Goal: Transaction & Acquisition: Purchase product/service

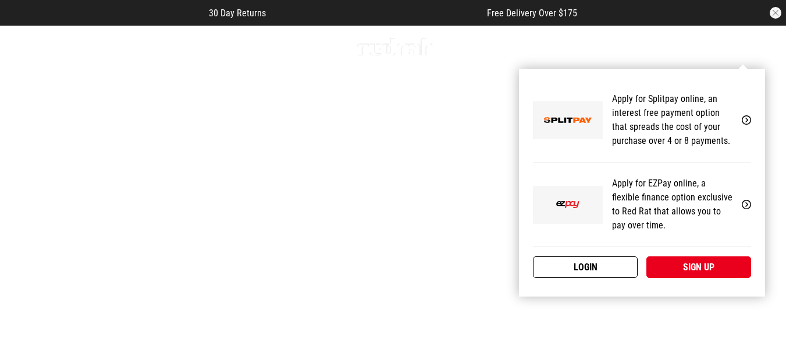
click at [605, 261] on link "Login" at bounding box center [585, 267] width 105 height 22
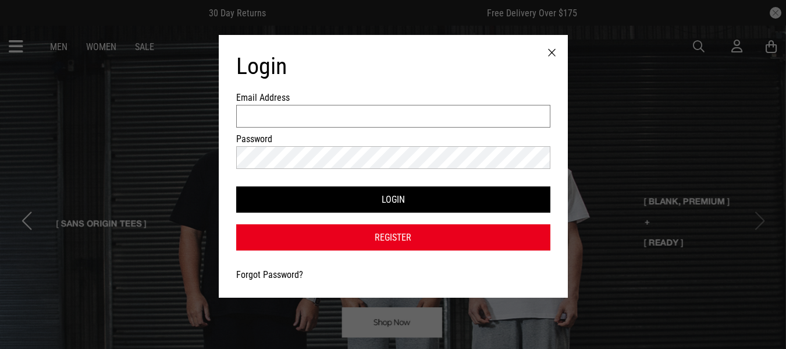
click at [448, 114] on input "Email Address" at bounding box center [393, 116] width 314 height 23
type input "**********"
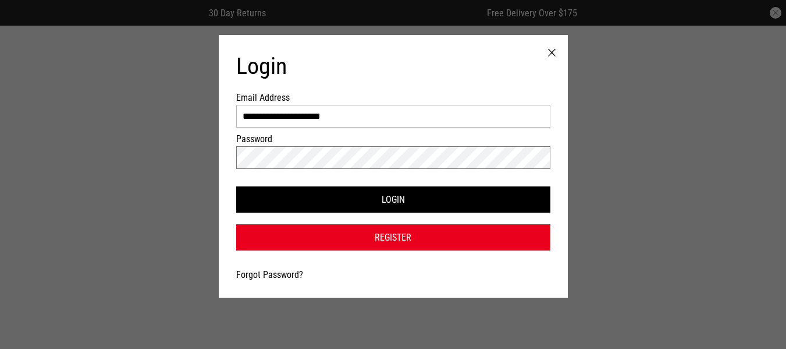
click at [236, 186] on button "Login" at bounding box center [393, 199] width 314 height 26
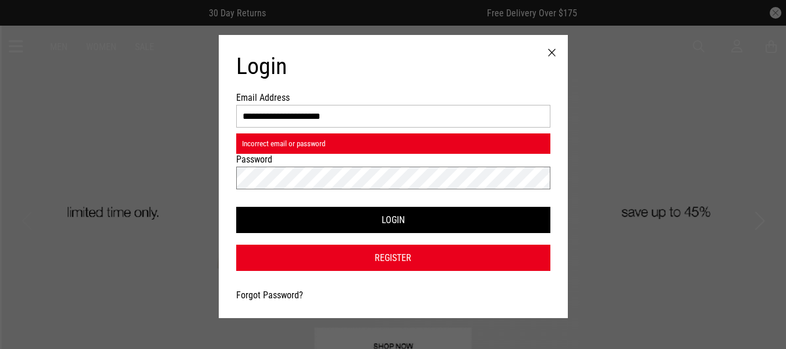
click at [236, 207] on button "Login" at bounding box center [393, 220] width 314 height 26
click at [279, 292] on link "Forgot Password?" at bounding box center [269, 294] width 67 height 11
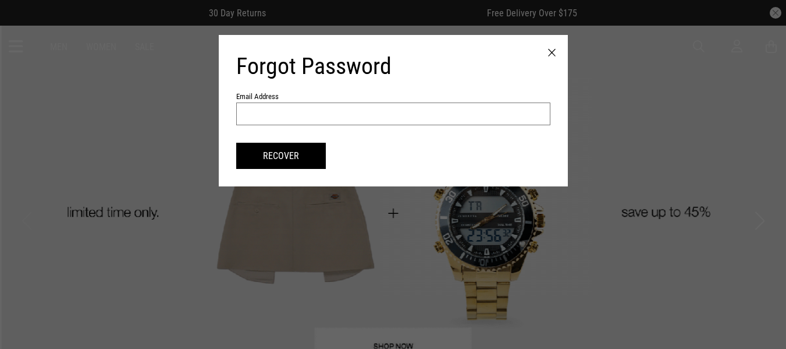
click at [306, 116] on input "text" at bounding box center [393, 113] width 314 height 23
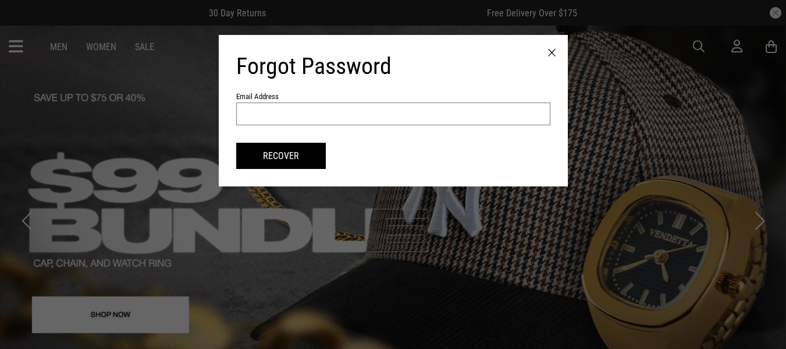
type input "*"
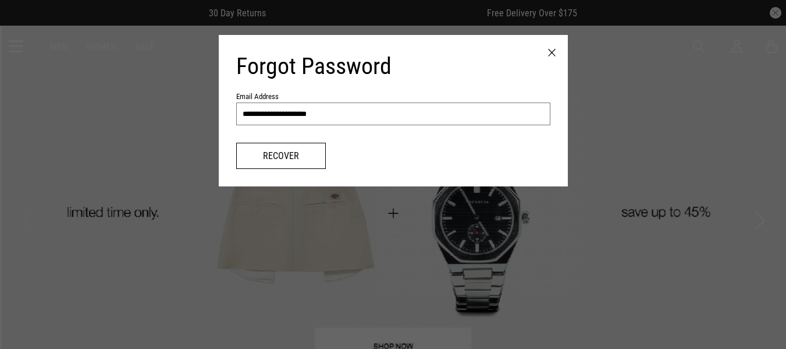
type input "**********"
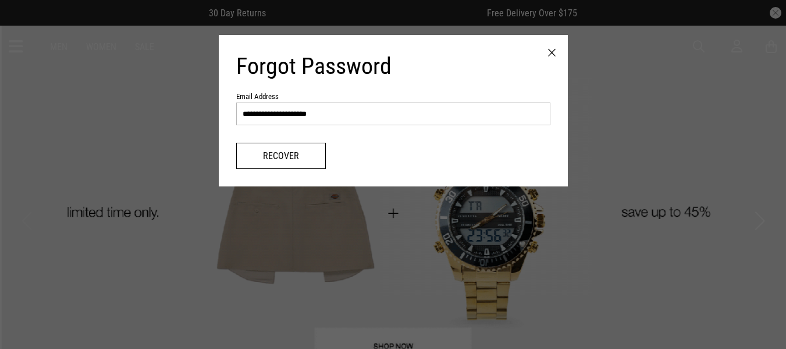
click at [296, 152] on button "Recover" at bounding box center [281, 156] width 90 height 26
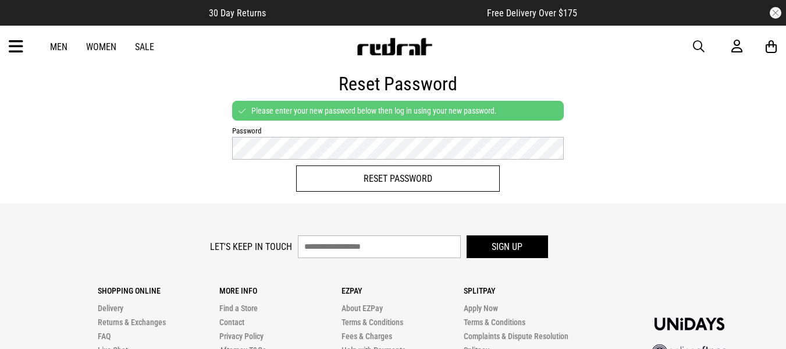
click at [346, 175] on button "Reset Password" at bounding box center [398, 178] width 204 height 26
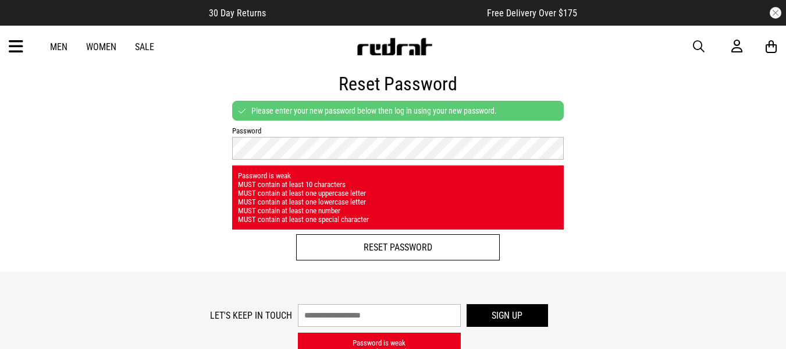
click at [374, 247] on button "Reset Password" at bounding box center [398, 247] width 204 height 26
click at [354, 246] on button "Reset Password" at bounding box center [398, 247] width 204 height 26
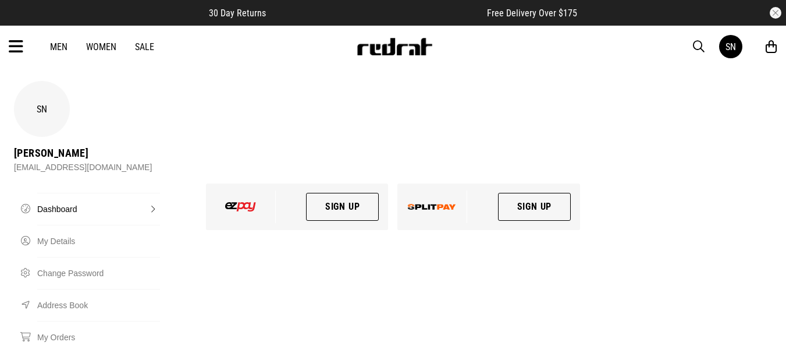
scroll to position [23, 0]
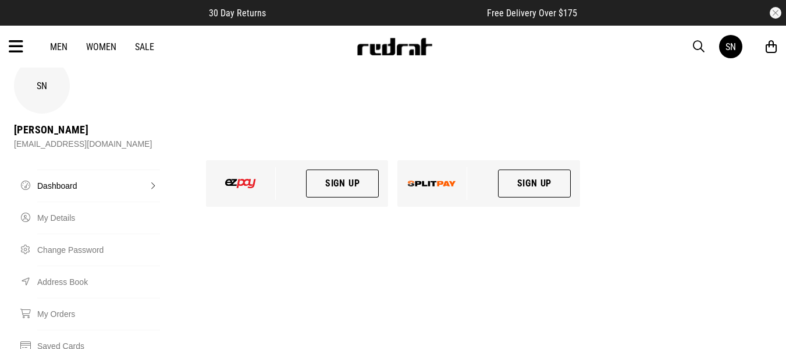
click at [17, 44] on icon at bounding box center [16, 46] width 15 height 19
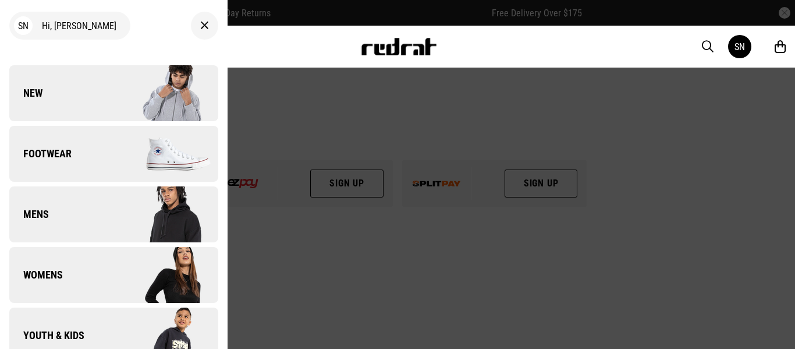
click at [200, 26] on icon at bounding box center [204, 26] width 9 height 14
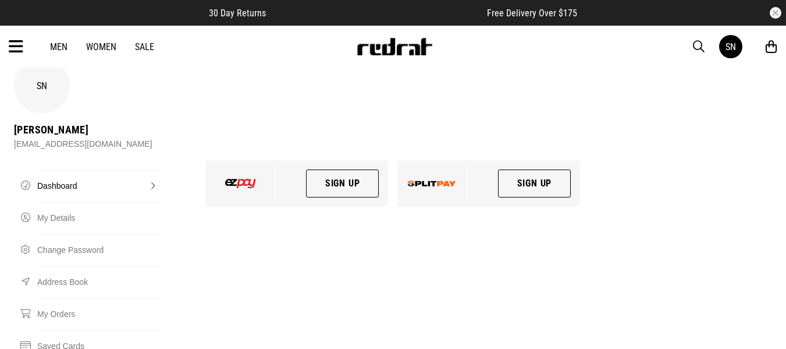
click at [151, 169] on link "Dashboard" at bounding box center [98, 185] width 123 height 32
click at [147, 40] on div "Men Women Sale SN Hi, Serena New Back Footwear Back Footwear Mens Back Mens Wom…" at bounding box center [393, 47] width 786 height 42
click at [147, 49] on link "Sale" at bounding box center [144, 46] width 19 height 11
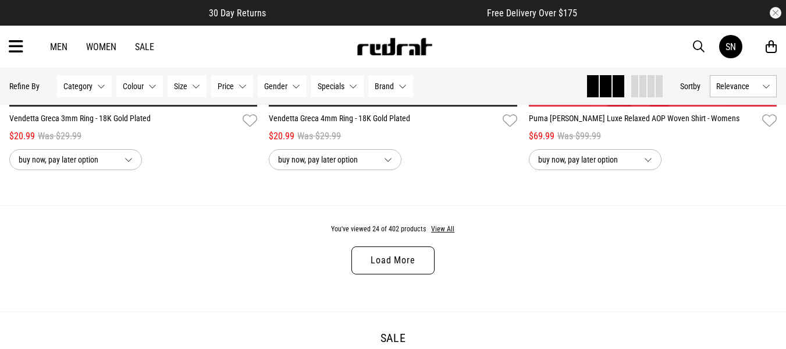
scroll to position [3515, 0]
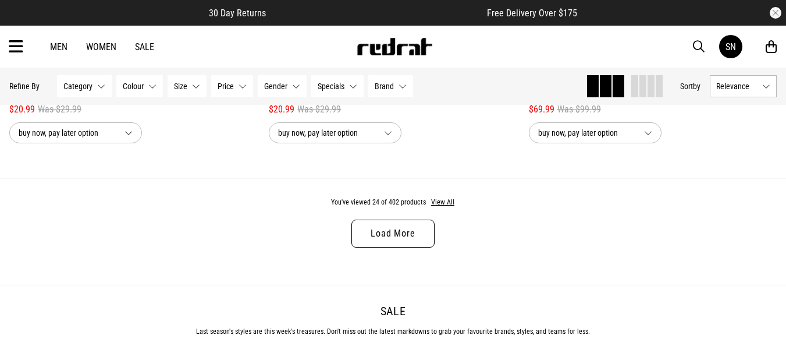
click at [386, 236] on link "Load More" at bounding box center [392, 233] width 83 height 28
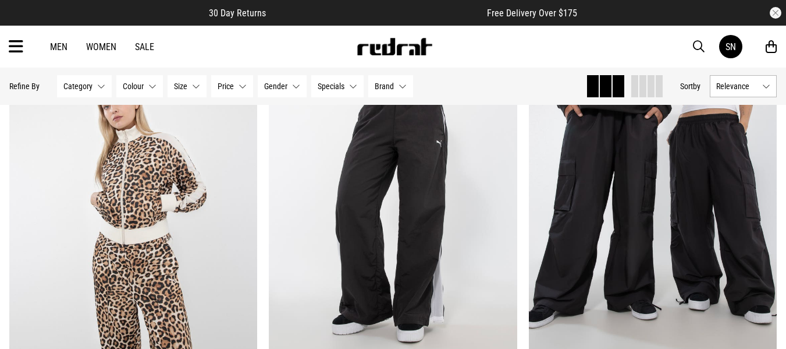
scroll to position [4516, 0]
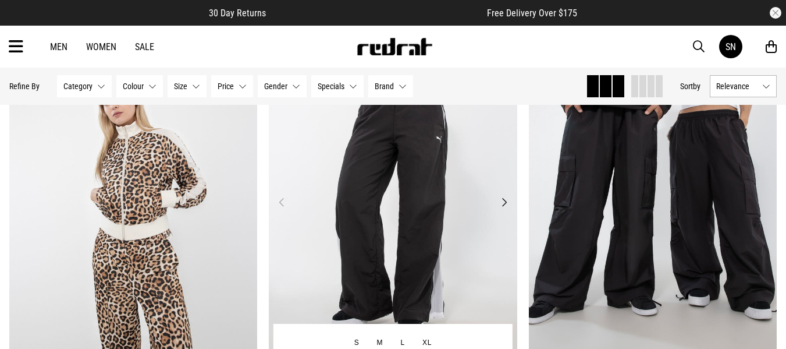
click at [503, 201] on button "Next" at bounding box center [504, 202] width 15 height 14
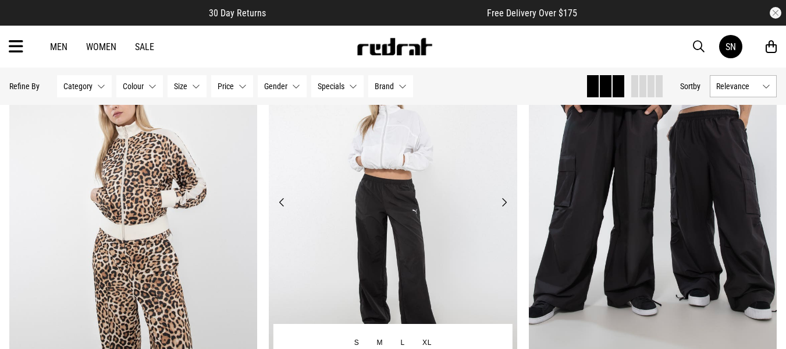
click at [503, 201] on button "Next" at bounding box center [504, 202] width 15 height 14
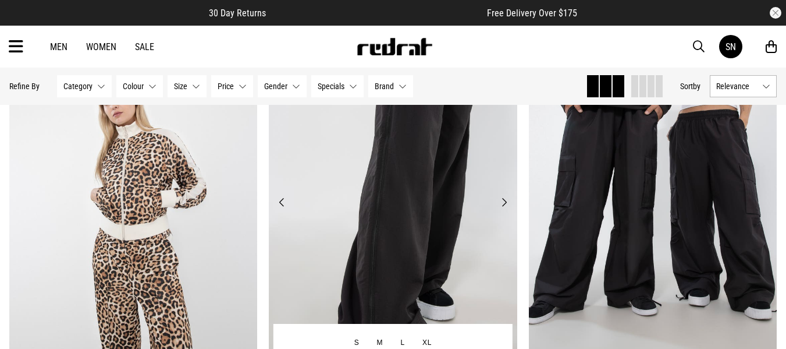
click at [503, 201] on button "Next" at bounding box center [504, 202] width 15 height 14
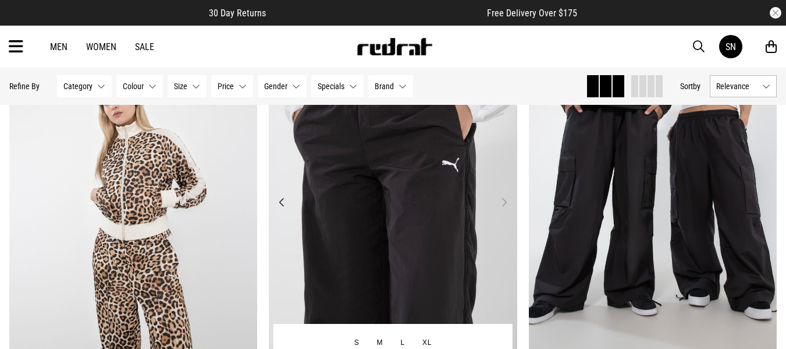
click at [503, 201] on button "Next" at bounding box center [504, 202] width 15 height 14
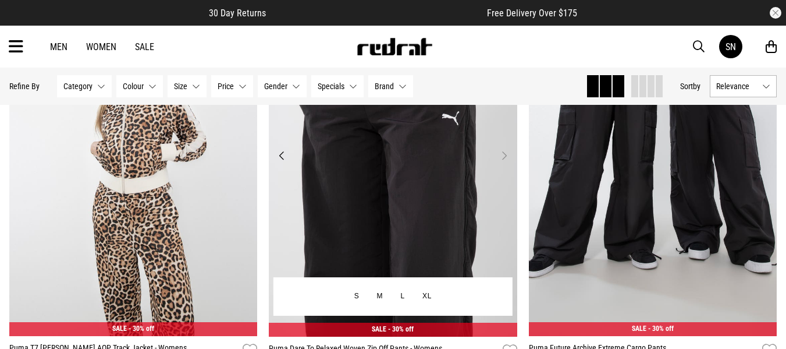
scroll to position [4586, 0]
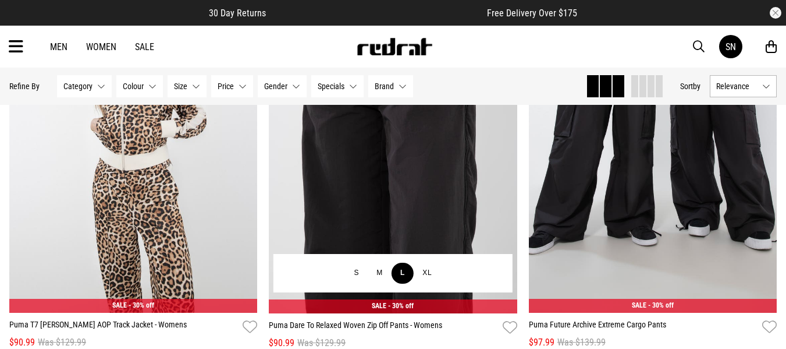
click at [400, 274] on button "L" at bounding box center [403, 272] width 22 height 21
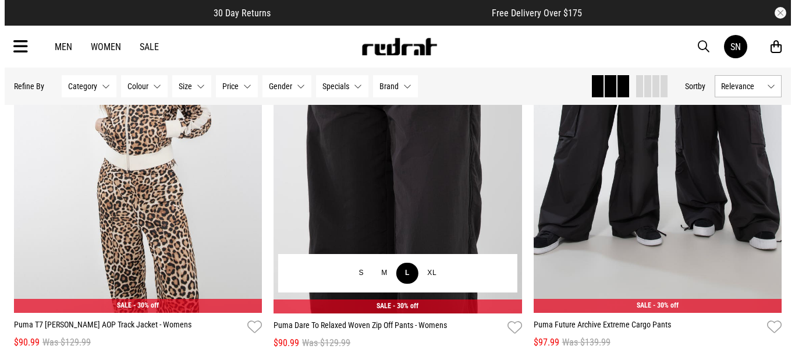
scroll to position [4625, 0]
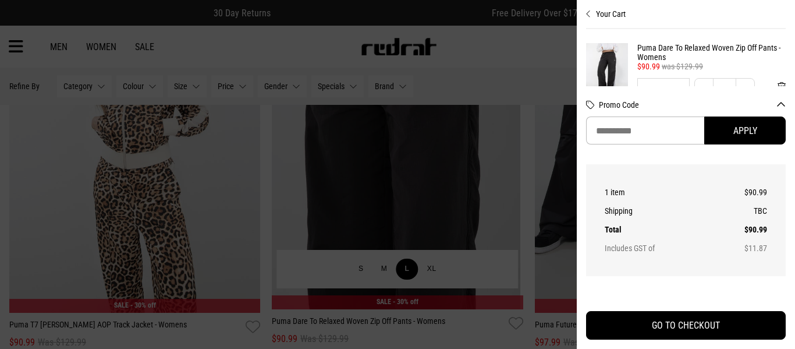
click at [400, 274] on div at bounding box center [397, 174] width 795 height 349
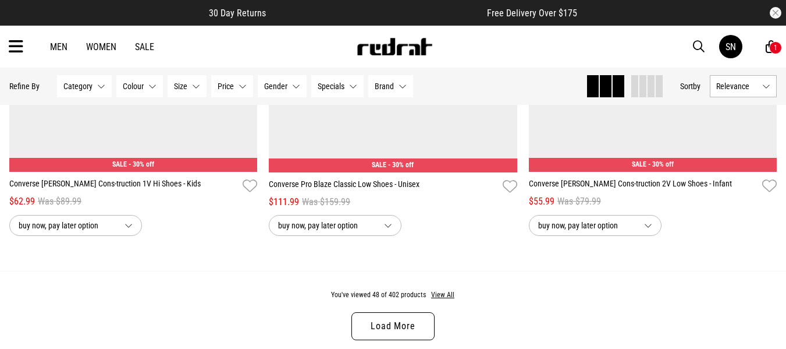
scroll to position [6960, 0]
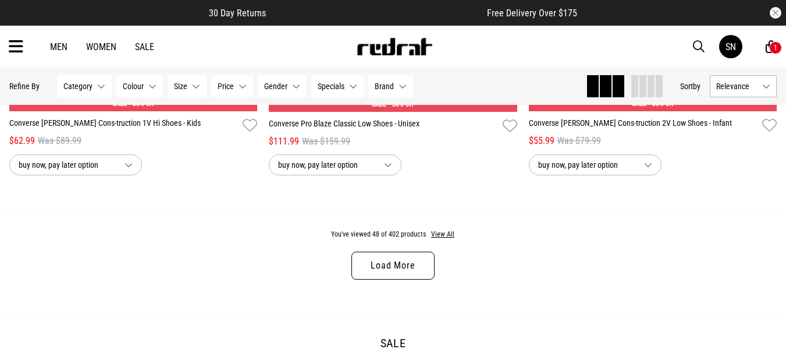
click at [400, 274] on link "Load More" at bounding box center [392, 265] width 83 height 28
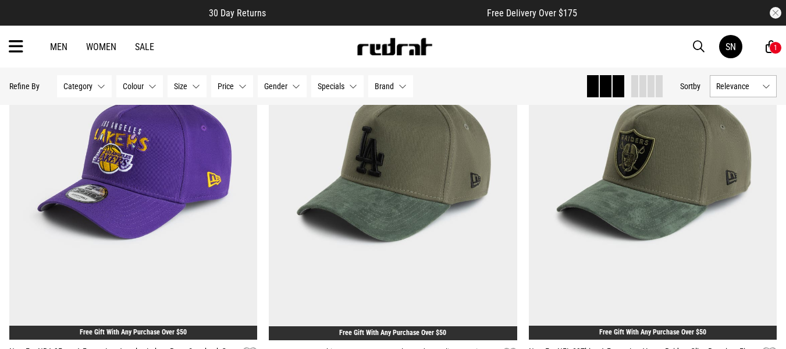
scroll to position [7146, 0]
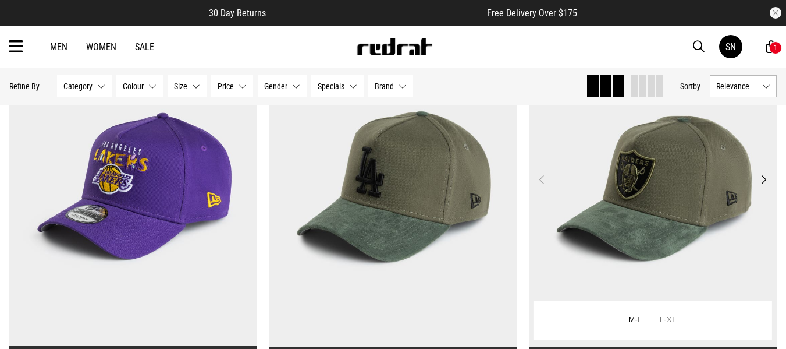
click at [765, 186] on button "Next" at bounding box center [764, 179] width 15 height 14
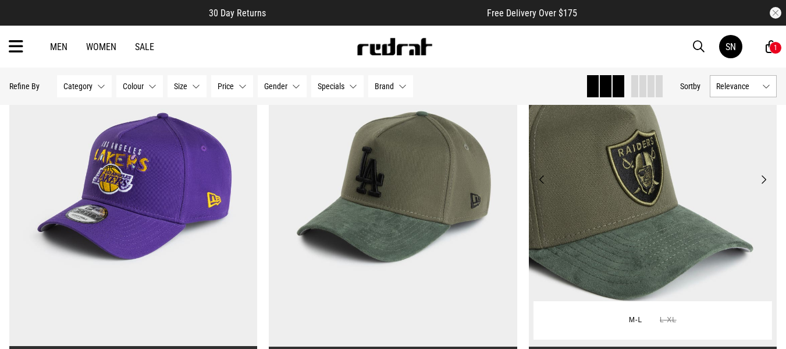
click at [765, 186] on button "Next" at bounding box center [764, 179] width 15 height 14
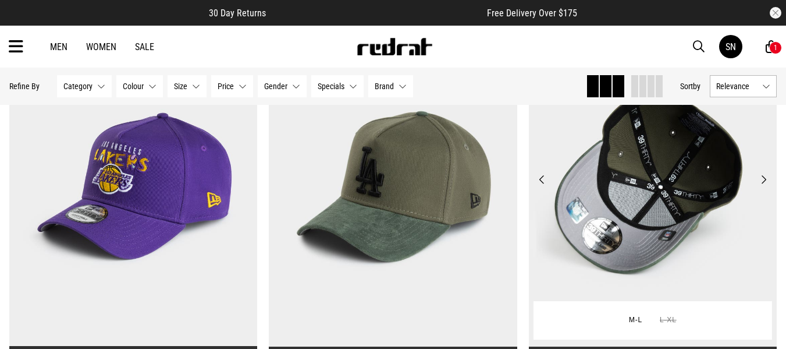
click at [765, 186] on button "Next" at bounding box center [764, 179] width 15 height 14
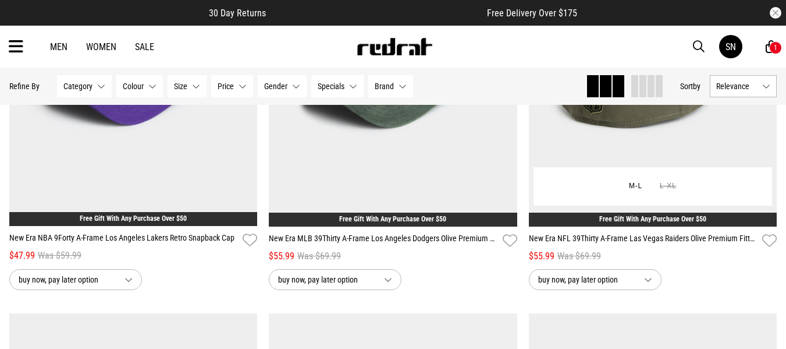
scroll to position [7286, 0]
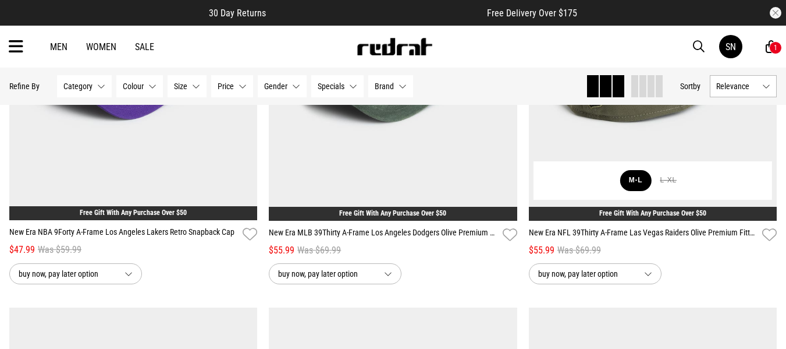
click at [637, 189] on button "M-L" at bounding box center [635, 180] width 31 height 21
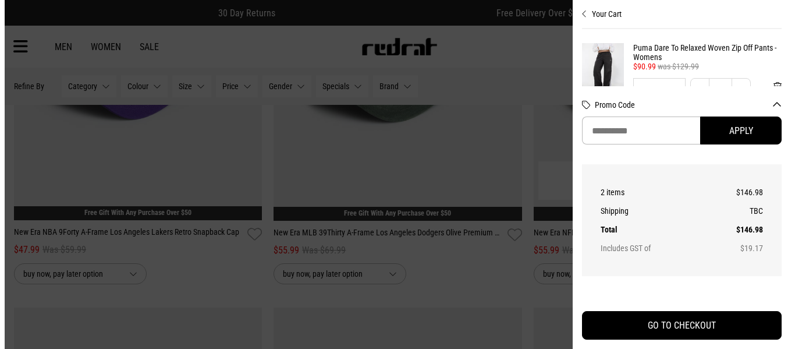
scroll to position [7343, 0]
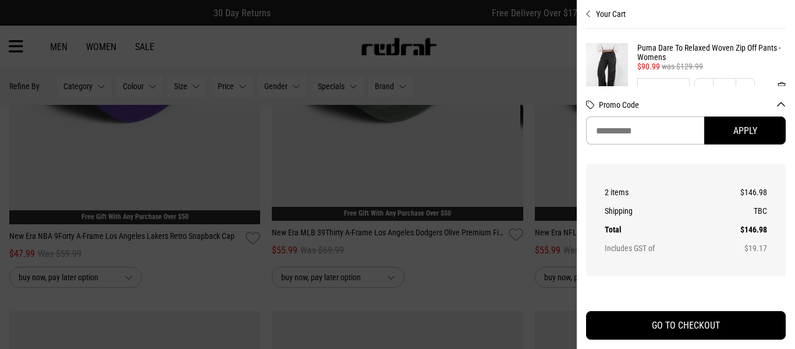
click at [452, 231] on div at bounding box center [397, 174] width 795 height 349
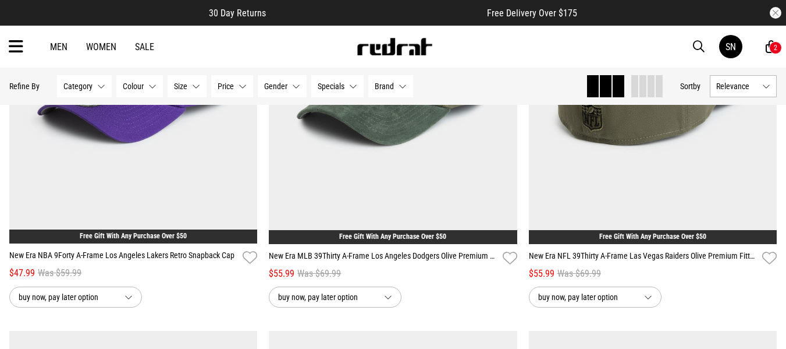
scroll to position [7100, 0]
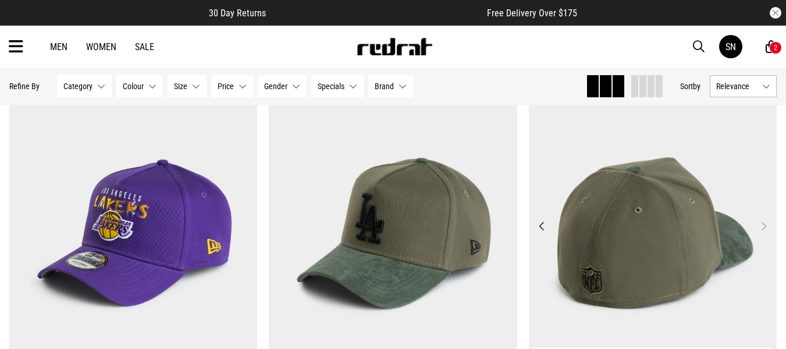
click at [542, 232] on button "Previous" at bounding box center [542, 226] width 15 height 14
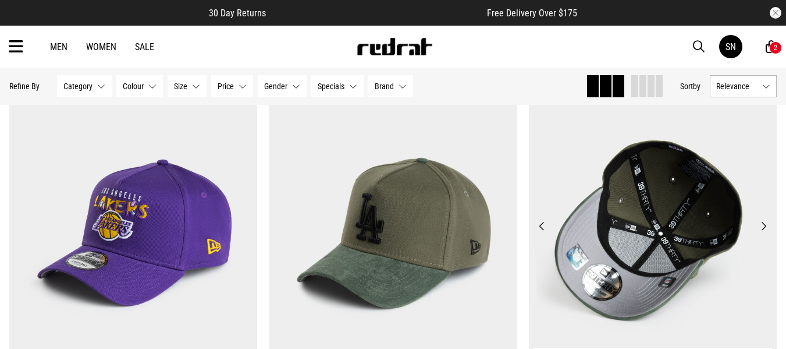
click at [542, 232] on button "Previous" at bounding box center [542, 226] width 15 height 14
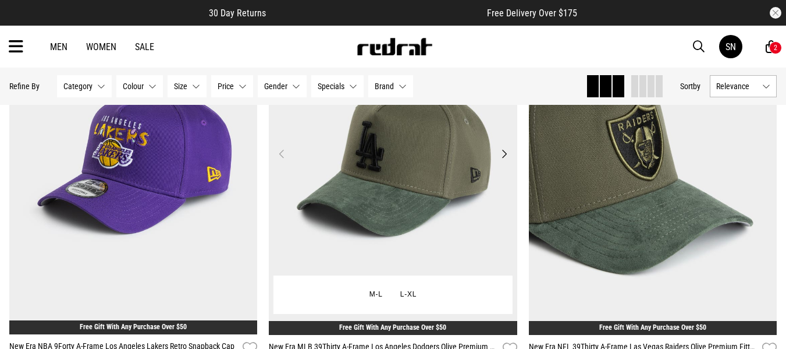
scroll to position [7193, 0]
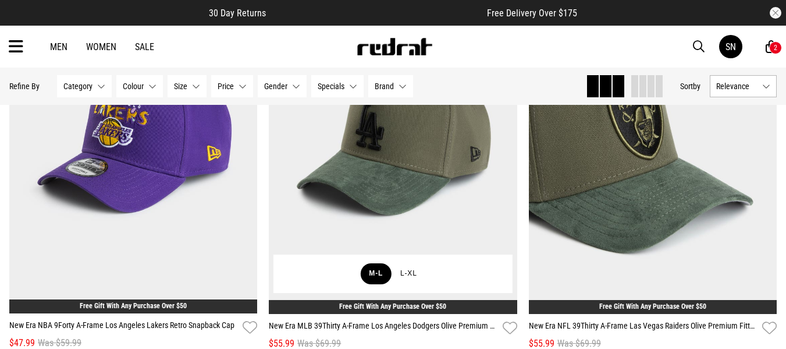
click at [378, 281] on button "M-L" at bounding box center [375, 273] width 31 height 21
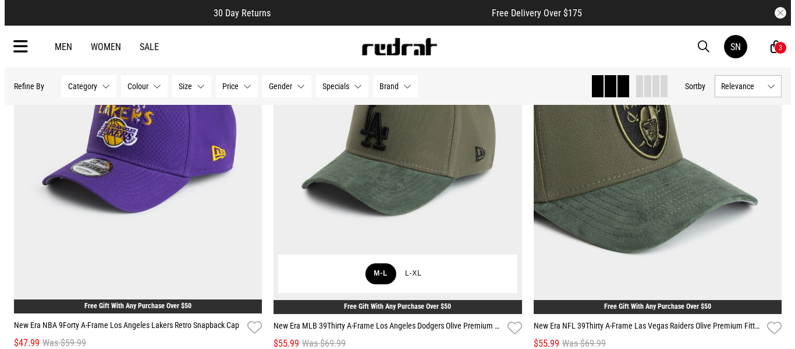
scroll to position [7250, 0]
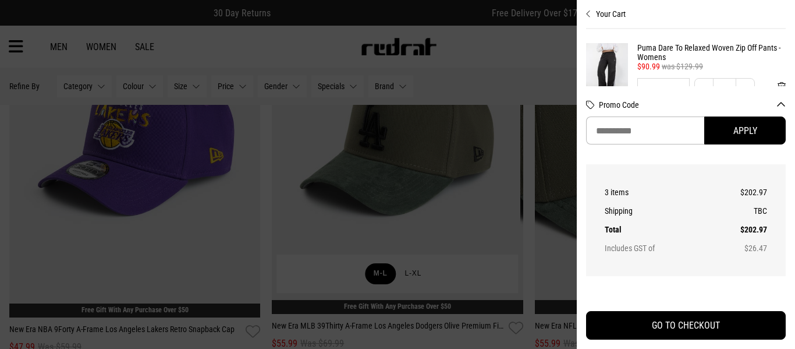
click at [378, 281] on div at bounding box center [397, 174] width 795 height 349
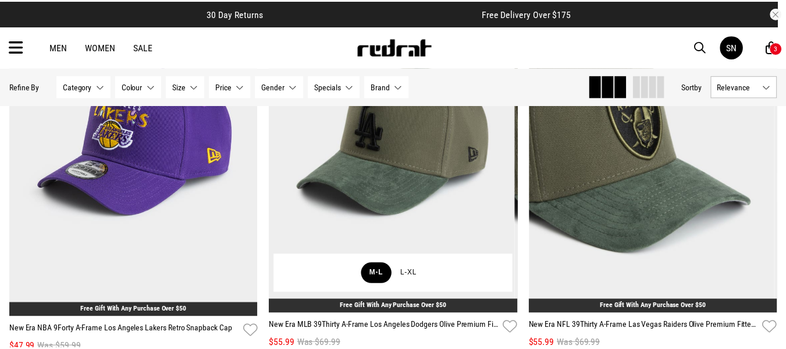
scroll to position [7193, 0]
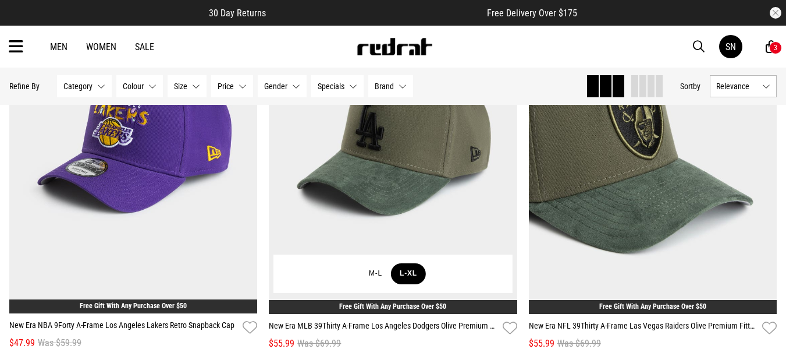
click at [407, 282] on button "L-XL" at bounding box center [408, 273] width 35 height 21
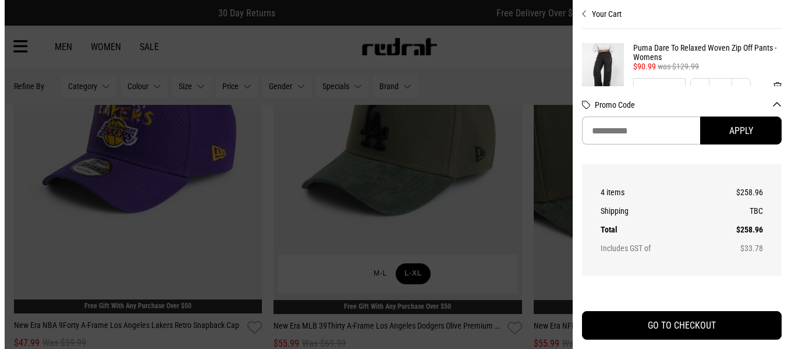
scroll to position [7250, 0]
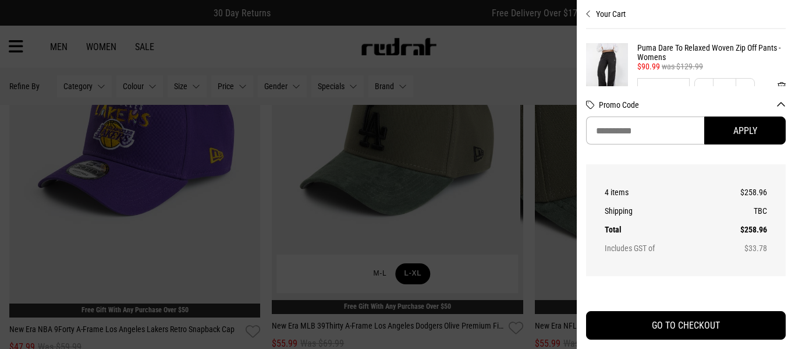
click at [407, 282] on div at bounding box center [397, 174] width 795 height 349
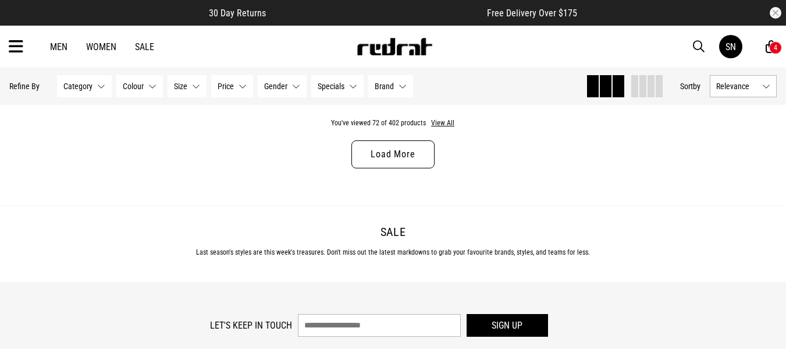
scroll to position [10545, 0]
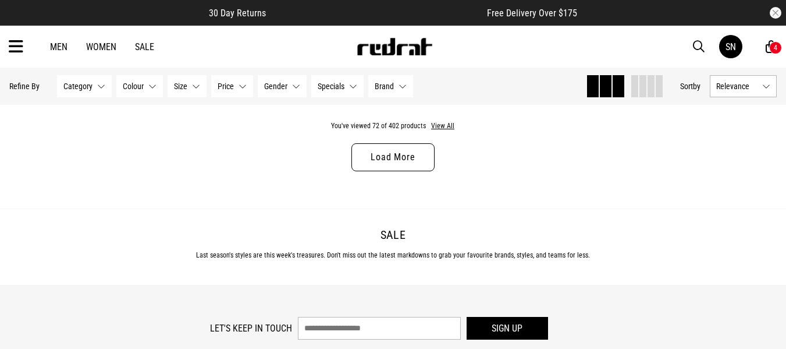
click at [386, 169] on link "Load More" at bounding box center [392, 157] width 83 height 28
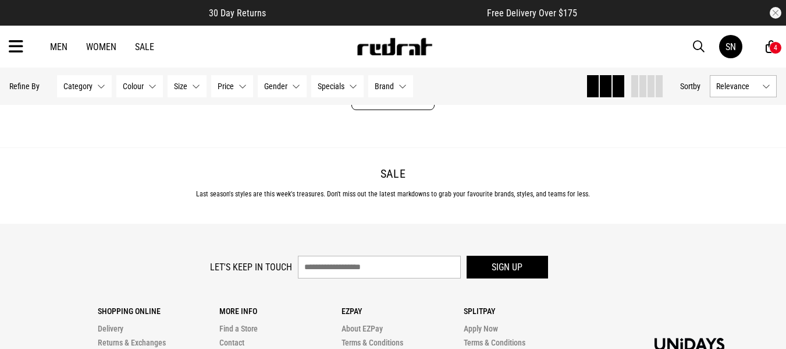
scroll to position [14060, 0]
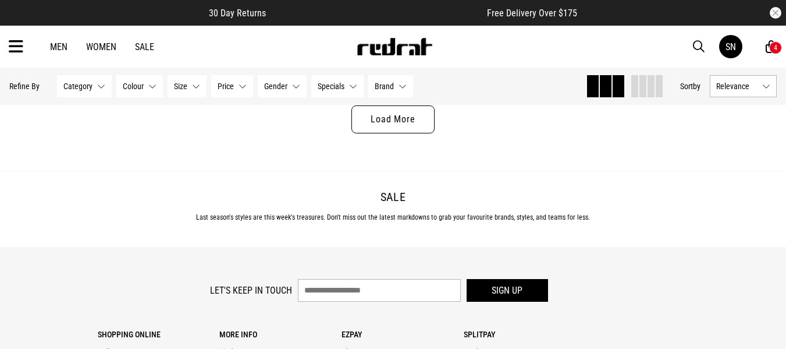
click at [428, 133] on link "Load More" at bounding box center [392, 119] width 83 height 28
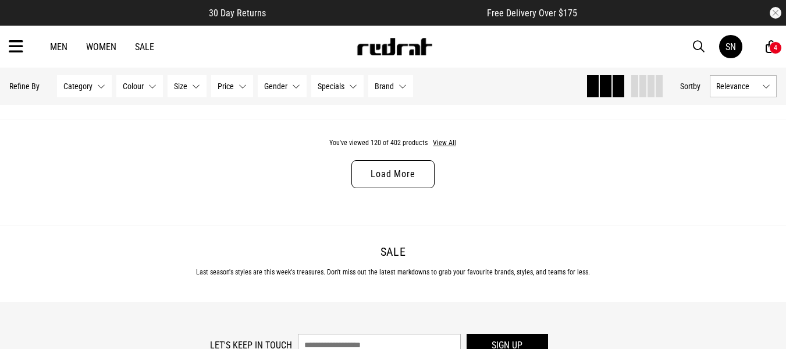
scroll to position [17551, 0]
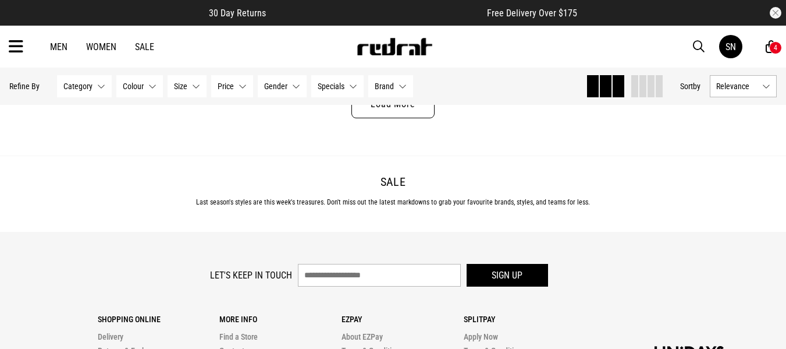
click at [421, 118] on link "Load More" at bounding box center [392, 104] width 83 height 28
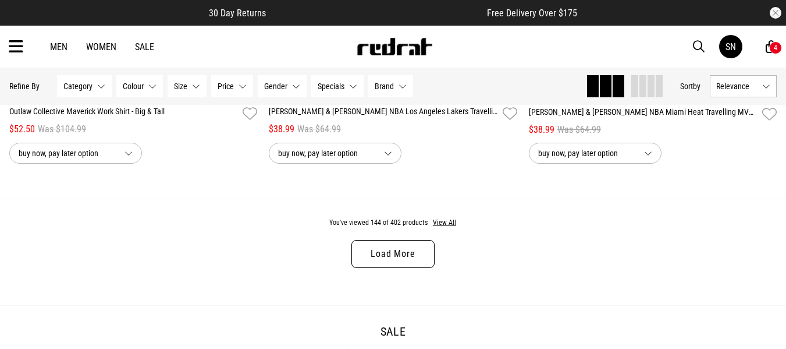
scroll to position [20880, 0]
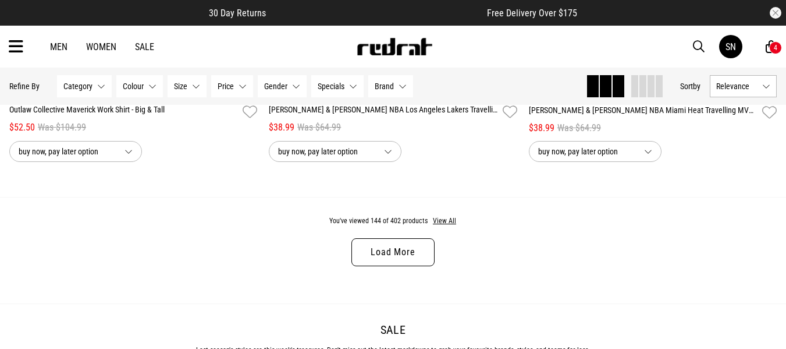
click at [97, 49] on link "Women" at bounding box center [101, 46] width 30 height 11
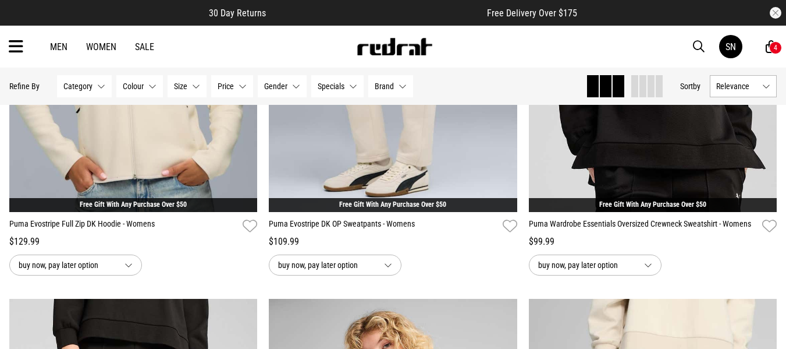
scroll to position [1210, 0]
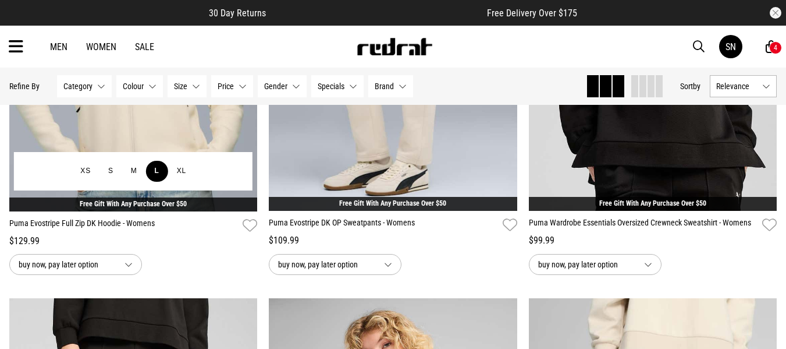
click at [154, 170] on button "L" at bounding box center [157, 171] width 22 height 21
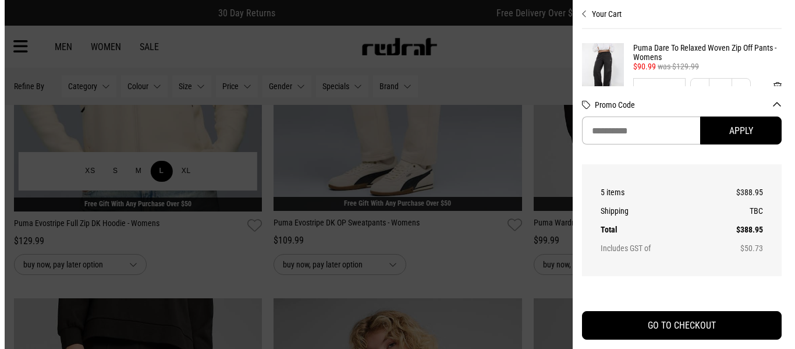
scroll to position [1219, 0]
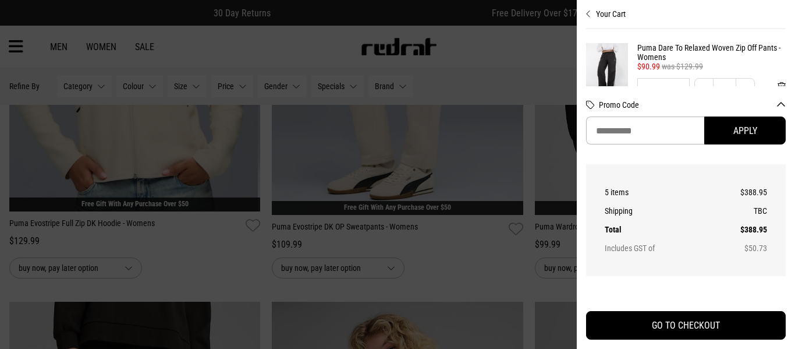
click at [309, 154] on div at bounding box center [397, 174] width 795 height 349
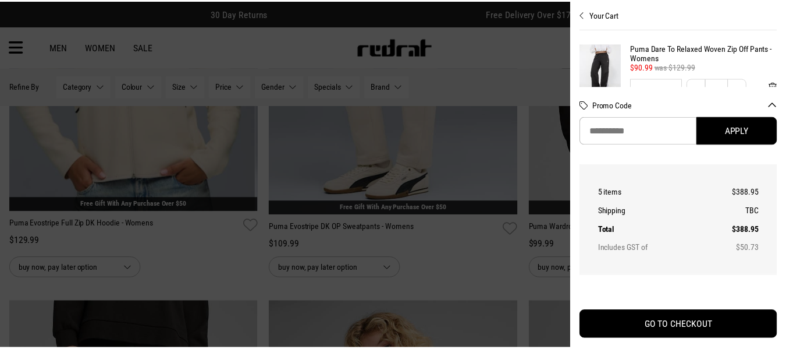
scroll to position [1210, 0]
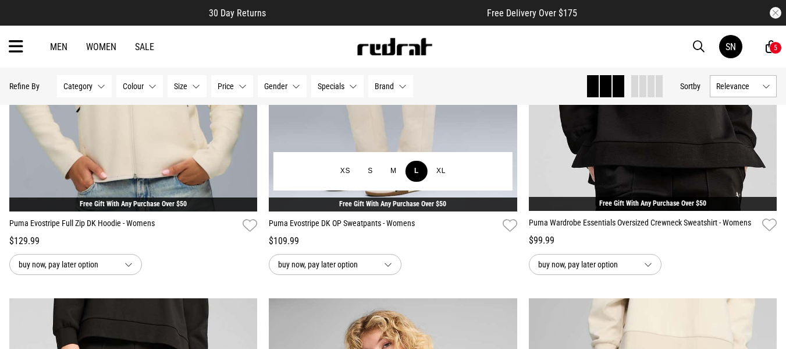
click at [416, 171] on button "L" at bounding box center [417, 171] width 22 height 21
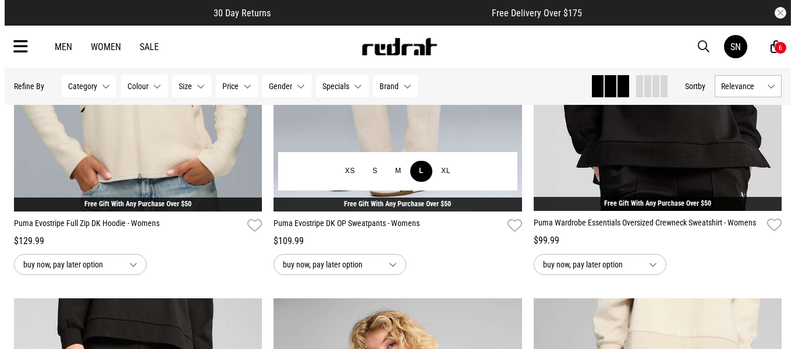
scroll to position [1219, 0]
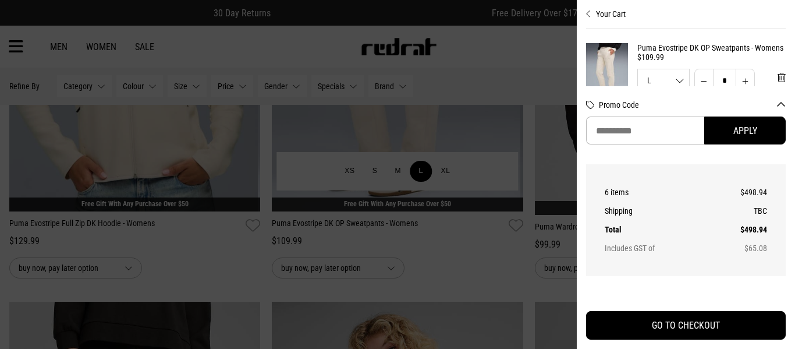
click at [416, 171] on div at bounding box center [397, 174] width 795 height 349
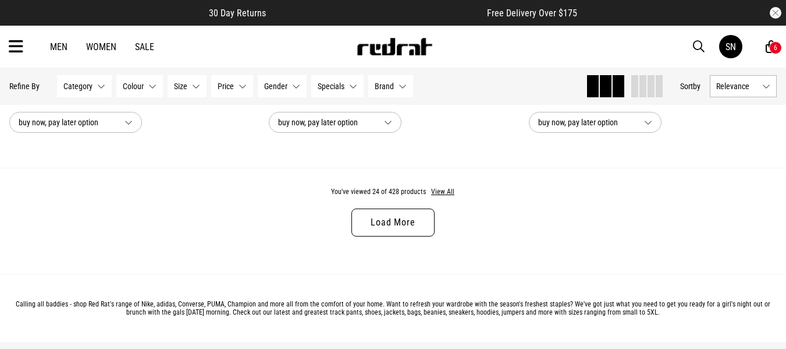
scroll to position [3561, 0]
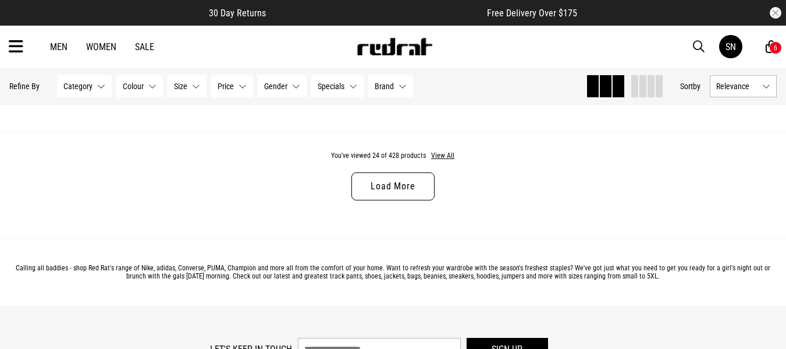
click at [385, 192] on link "Load More" at bounding box center [392, 186] width 83 height 28
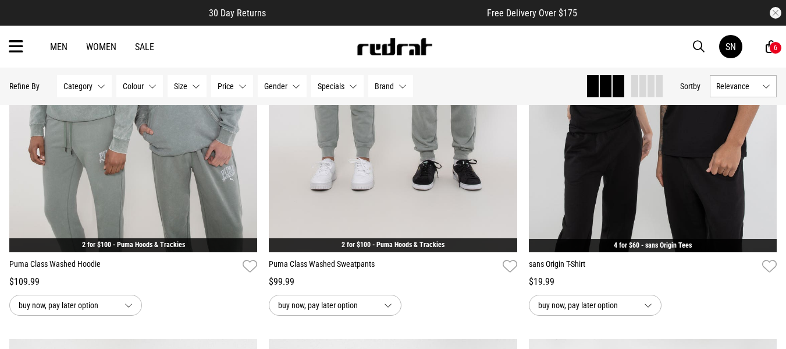
scroll to position [5517, 0]
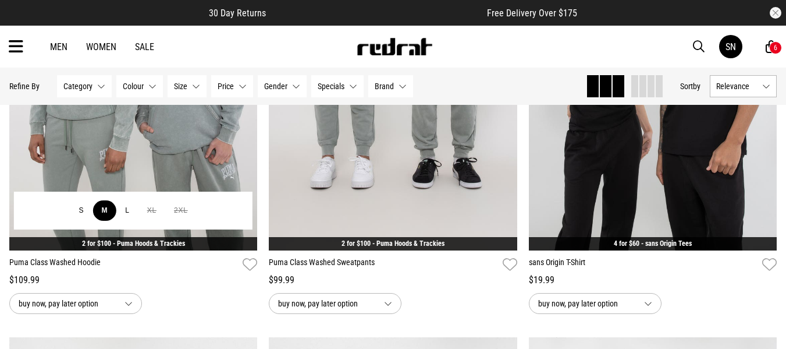
click at [103, 212] on button "M" at bounding box center [105, 210] width 24 height 21
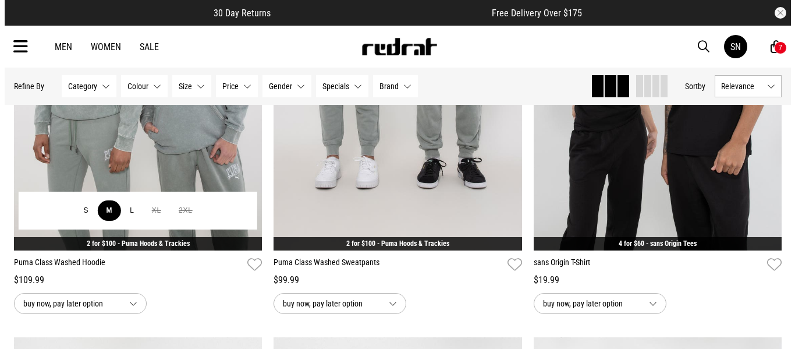
scroll to position [5556, 0]
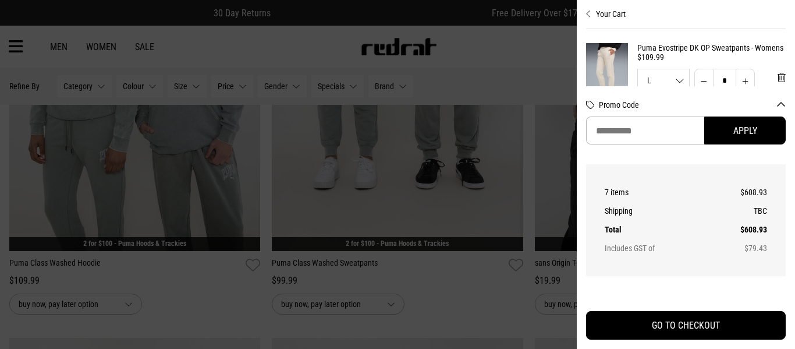
click at [350, 182] on div at bounding box center [397, 174] width 795 height 349
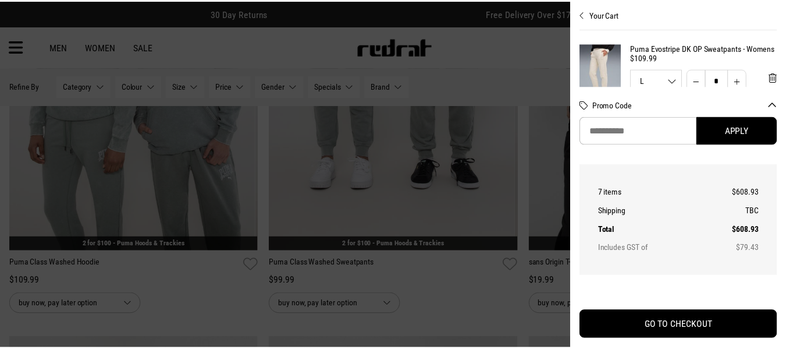
scroll to position [5517, 0]
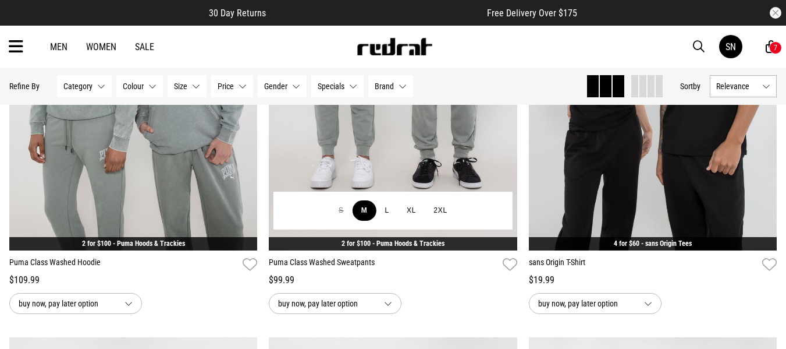
click at [354, 215] on button "M" at bounding box center [365, 210] width 24 height 21
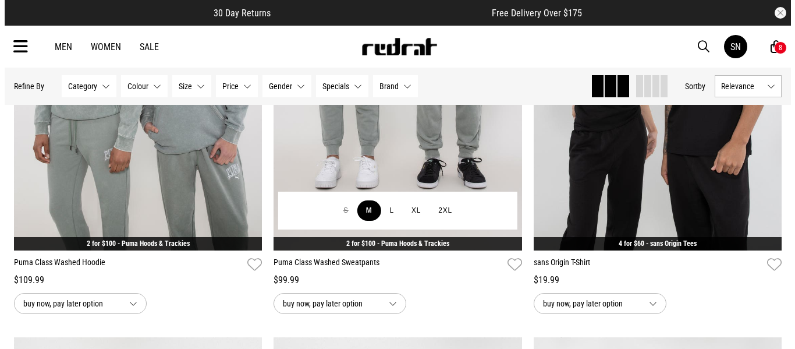
scroll to position [5556, 0]
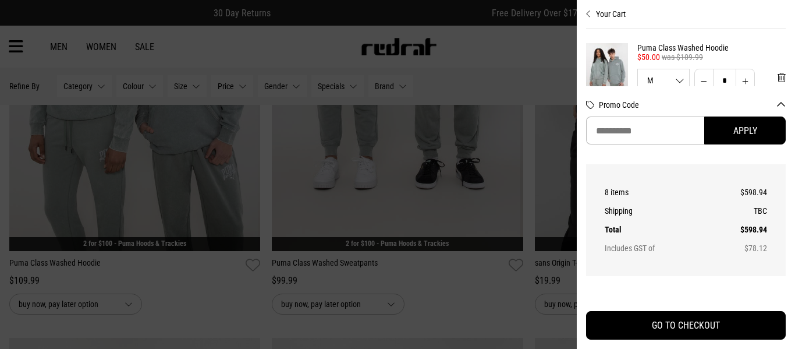
click at [404, 159] on div at bounding box center [397, 174] width 795 height 349
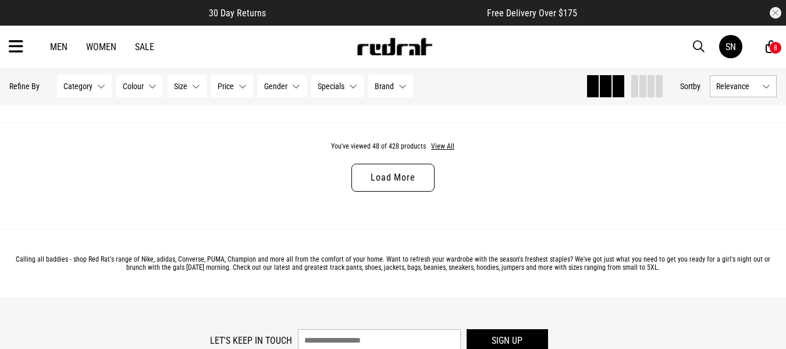
scroll to position [7053, 0]
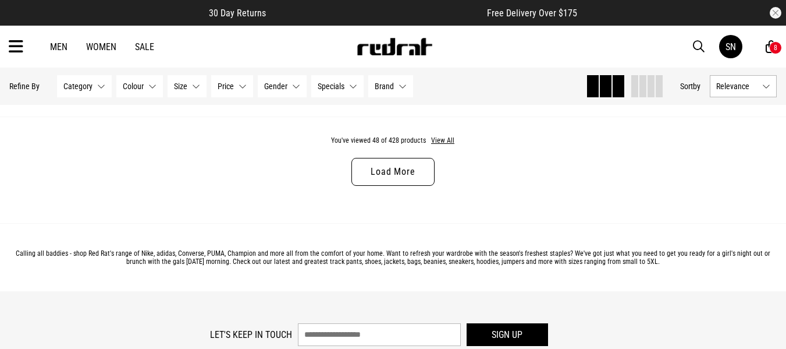
click at [385, 180] on link "Load More" at bounding box center [392, 172] width 83 height 28
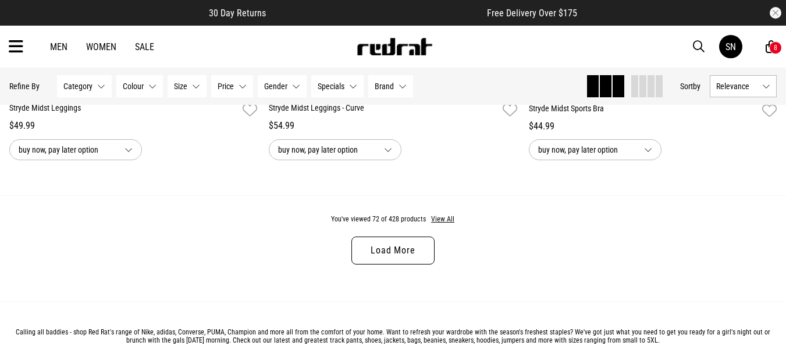
scroll to position [10452, 0]
click at [421, 258] on link "Load More" at bounding box center [392, 250] width 83 height 28
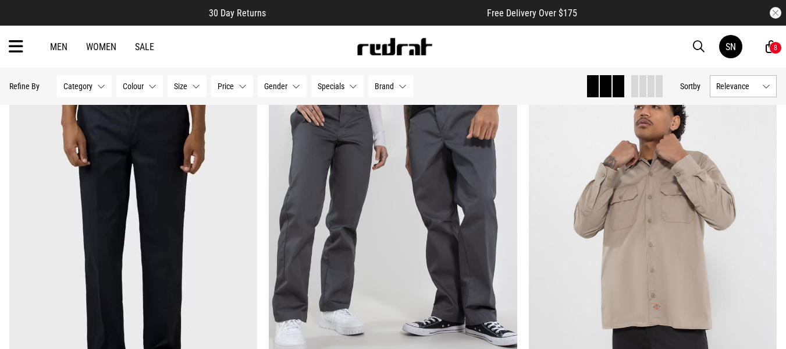
scroll to position [12291, 0]
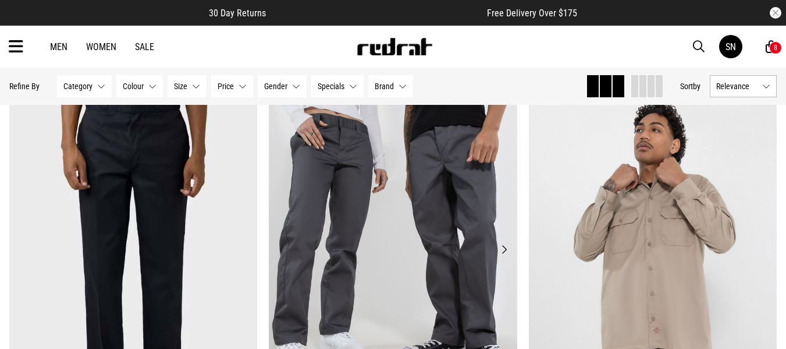
click at [402, 226] on img at bounding box center [393, 256] width 248 height 348
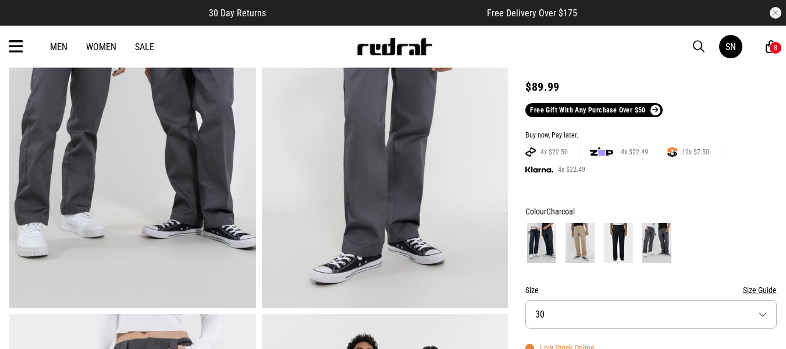
click at [574, 245] on img at bounding box center [580, 243] width 29 height 40
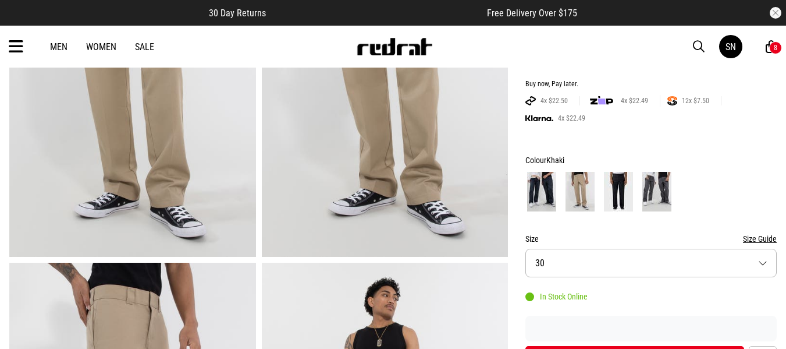
scroll to position [233, 0]
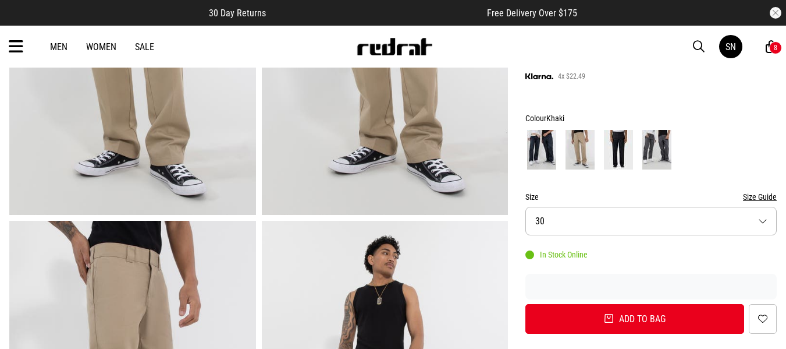
click at [749, 192] on button "Size Guide" at bounding box center [760, 197] width 34 height 14
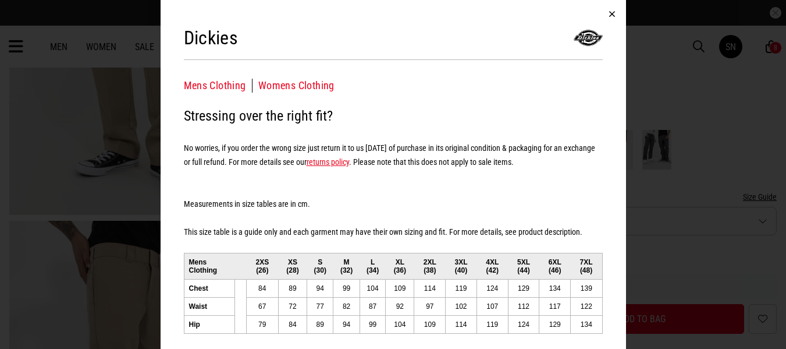
click at [278, 81] on button "Womens Clothing" at bounding box center [296, 86] width 76 height 14
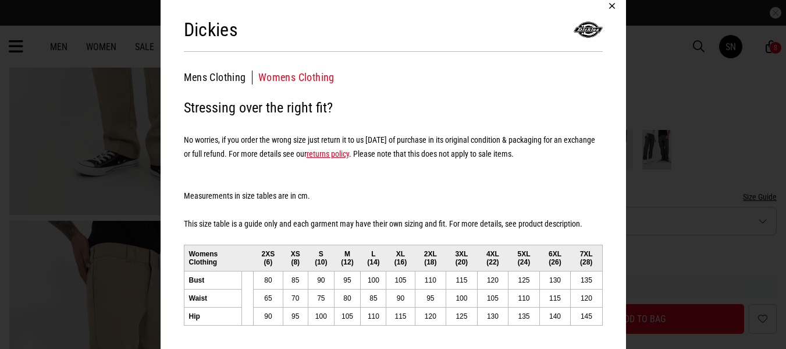
scroll to position [303, 0]
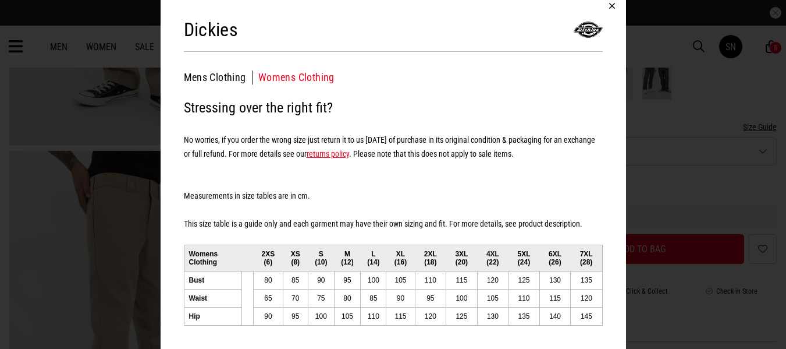
click at [616, 180] on div "Dickies Mens Clothing Womens Clothing Womens Clothing Stressing over the right …" at bounding box center [394, 170] width 466 height 357
click at [609, 6] on button "button" at bounding box center [612, 6] width 28 height 28
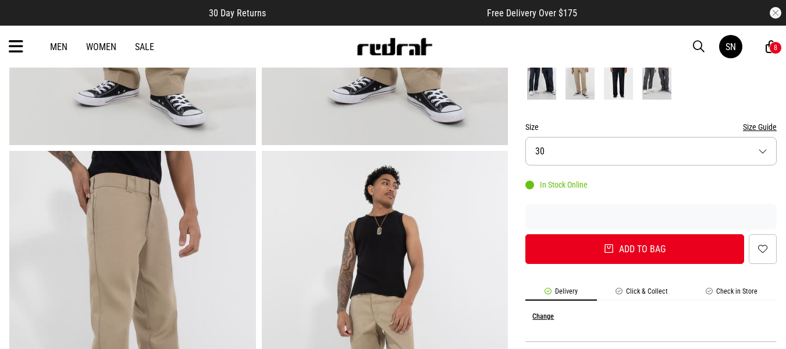
click at [596, 149] on button "Size 30" at bounding box center [650, 151] width 251 height 29
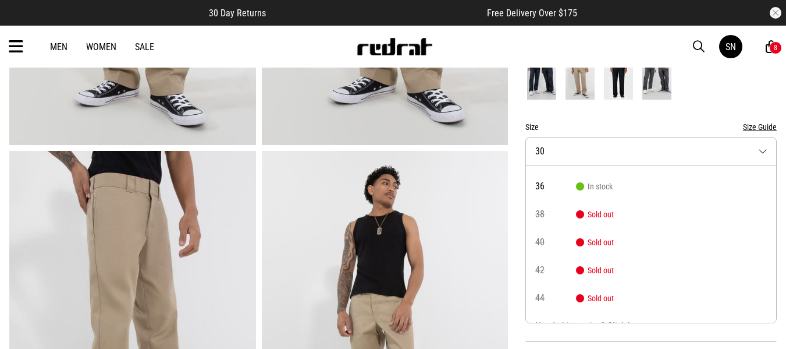
scroll to position [122, 0]
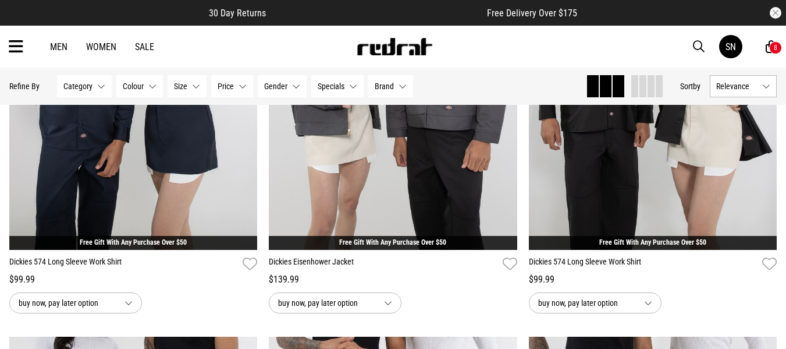
scroll to position [2539, 0]
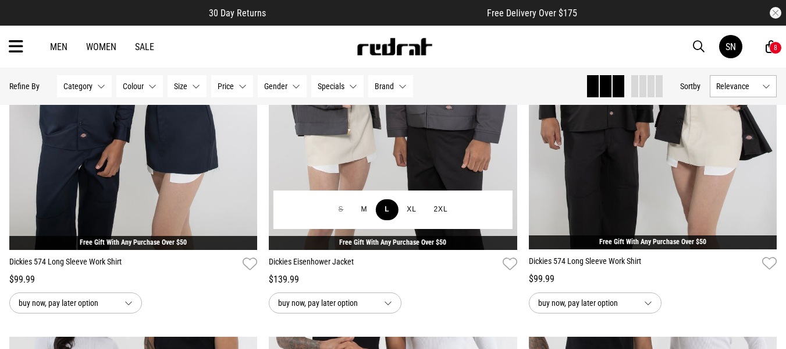
click at [382, 207] on button "L" at bounding box center [387, 209] width 22 height 21
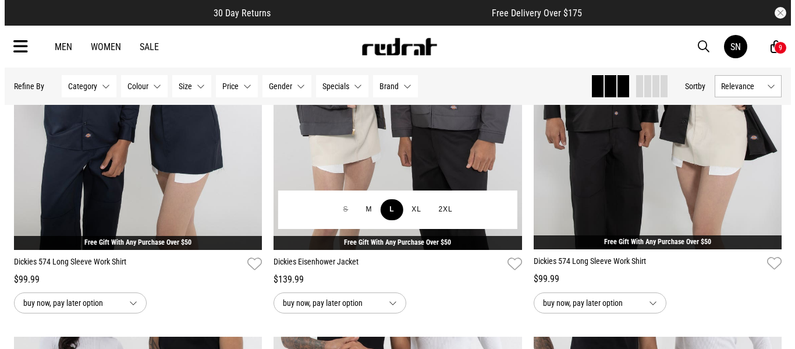
scroll to position [2559, 0]
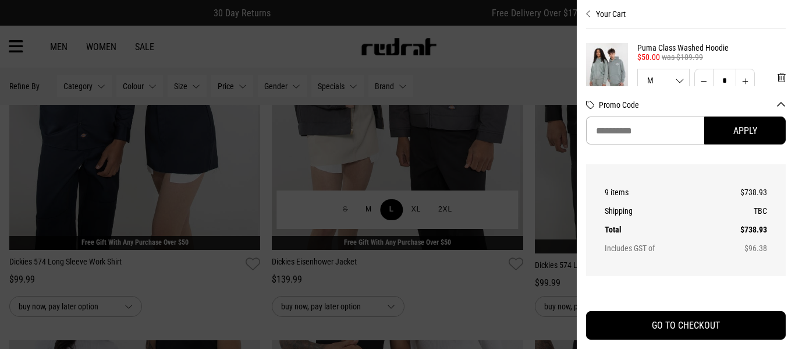
click at [382, 207] on div at bounding box center [397, 174] width 795 height 349
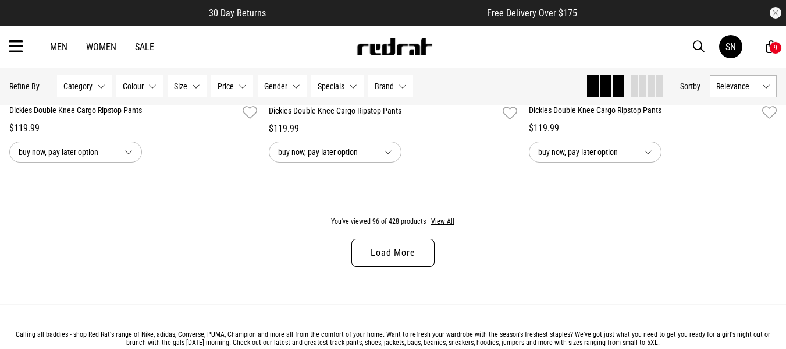
scroll to position [3563, 0]
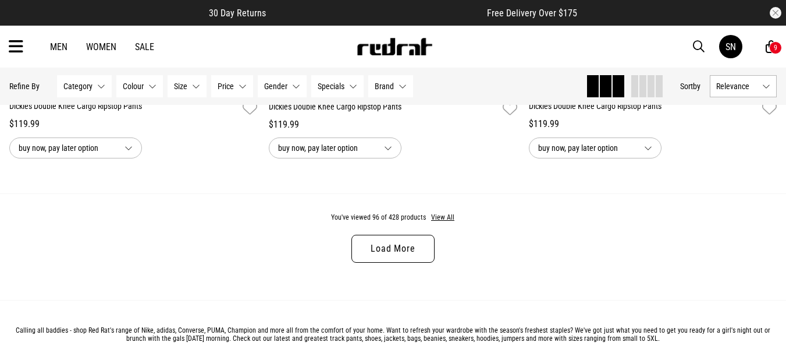
click at [394, 244] on link "Load More" at bounding box center [392, 249] width 83 height 28
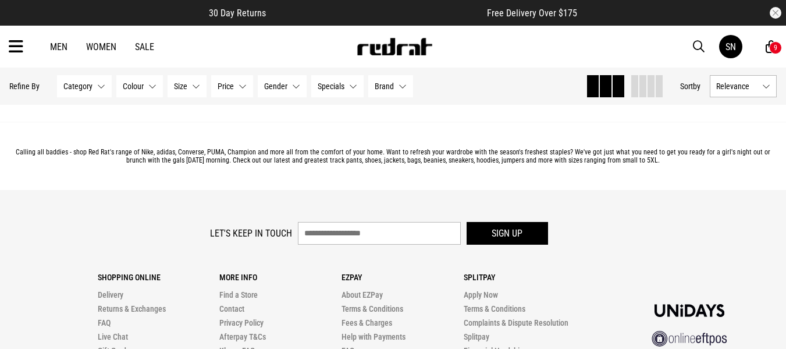
scroll to position [7195, 0]
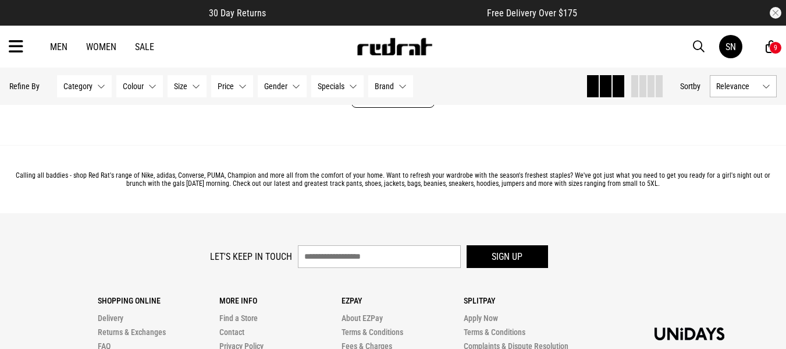
click at [95, 80] on button "Category None selected" at bounding box center [84, 86] width 55 height 22
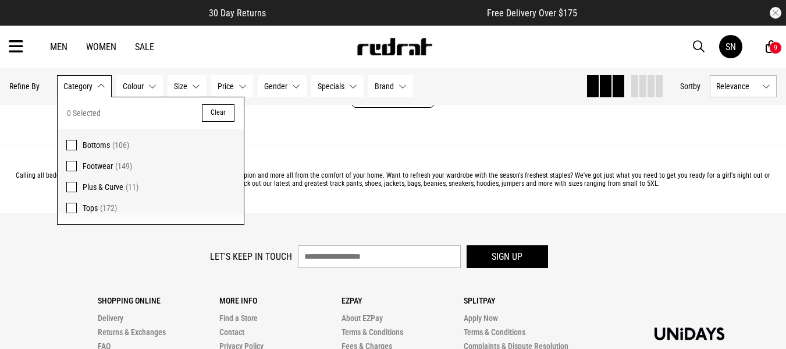
click at [72, 166] on span at bounding box center [71, 166] width 10 height 10
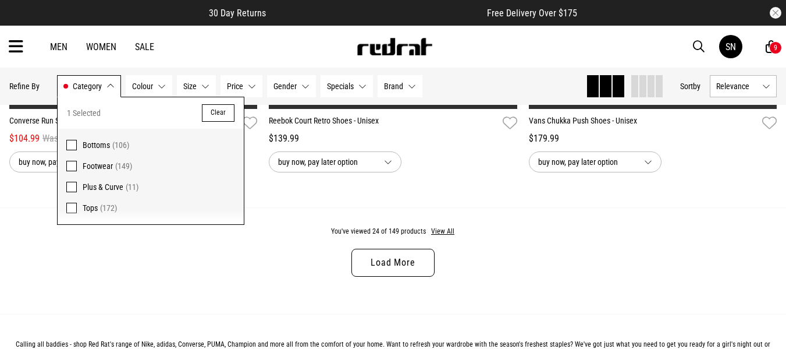
scroll to position [3451, 0]
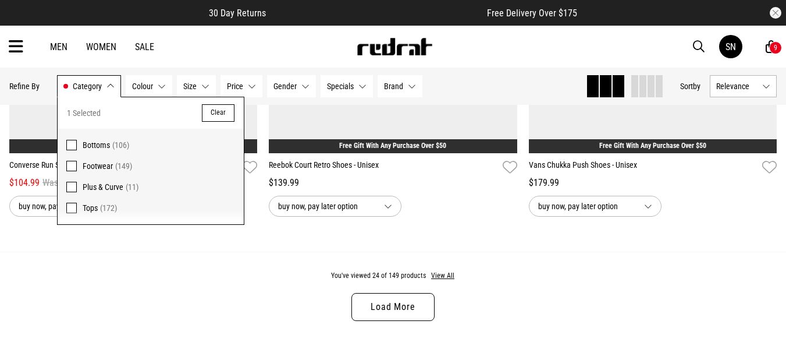
click at [72, 166] on span at bounding box center [71, 166] width 10 height 10
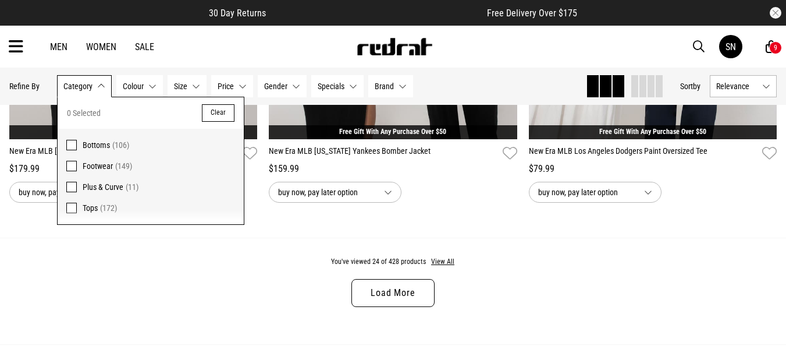
scroll to position [3438, 0]
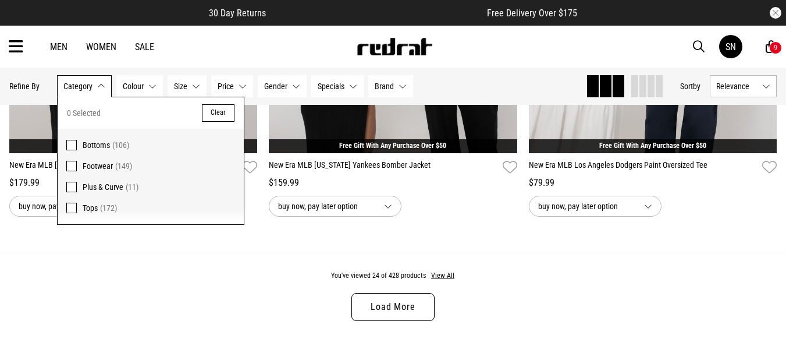
click at [72, 166] on span at bounding box center [71, 166] width 10 height 10
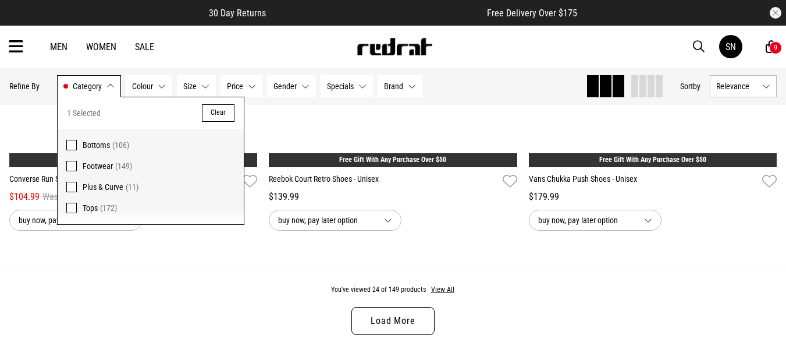
scroll to position [3451, 0]
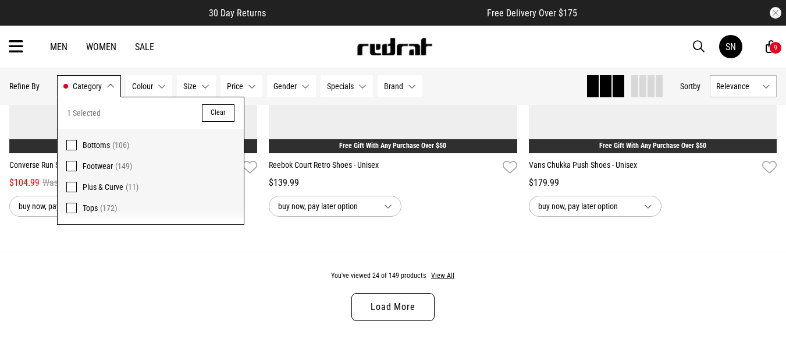
click at [246, 289] on div "You've viewed 24 of 149 products View All Load More" at bounding box center [393, 304] width 786 height 106
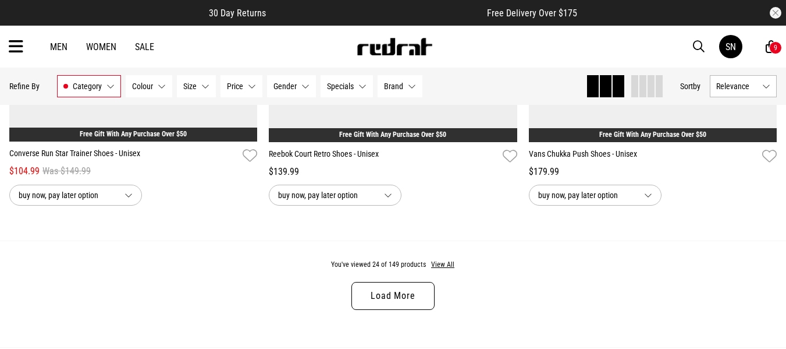
scroll to position [3468, 0]
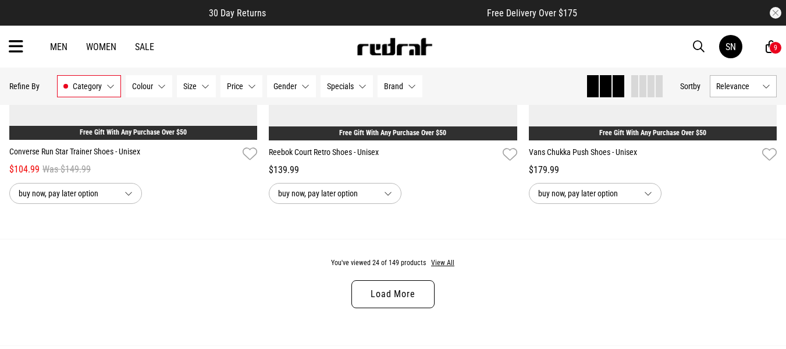
click at [402, 296] on link "Load More" at bounding box center [392, 294] width 83 height 28
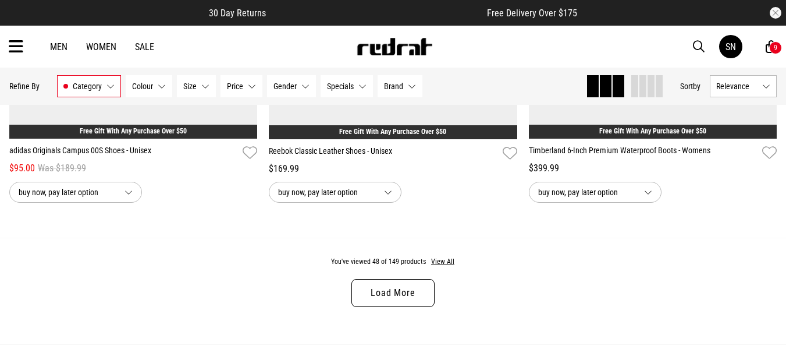
scroll to position [6960, 0]
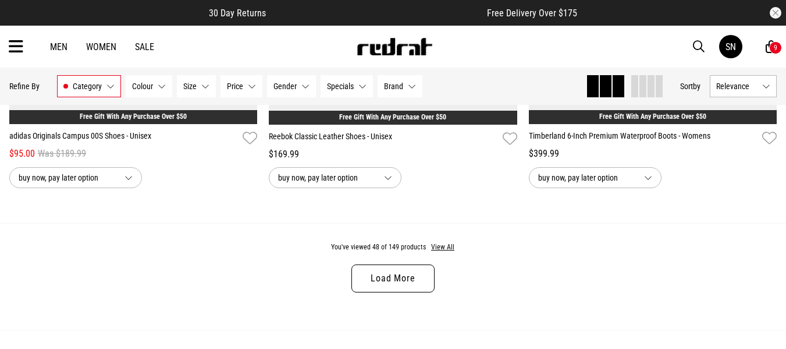
click at [392, 282] on link "Load More" at bounding box center [392, 278] width 83 height 28
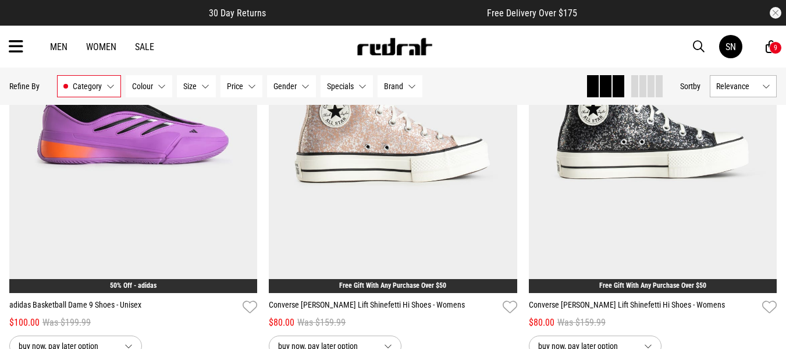
scroll to position [8939, 0]
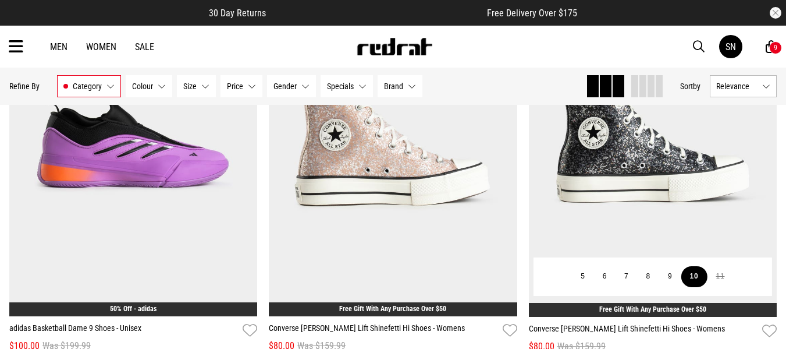
click at [694, 285] on button "10" at bounding box center [694, 276] width 26 height 21
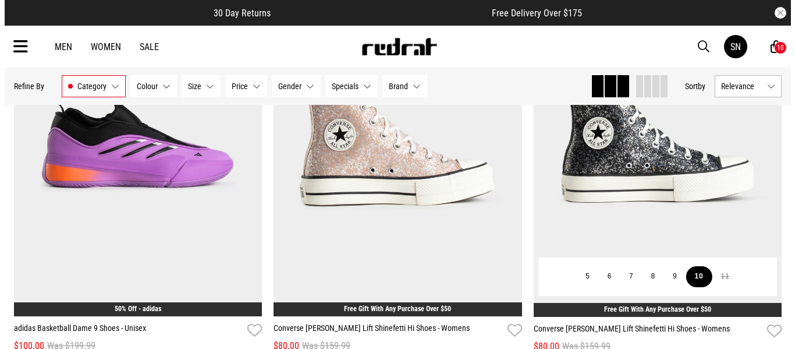
scroll to position [9012, 0]
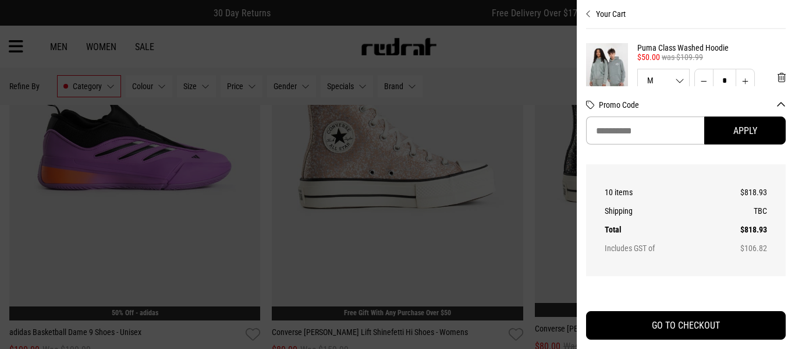
click at [533, 247] on div at bounding box center [397, 174] width 795 height 349
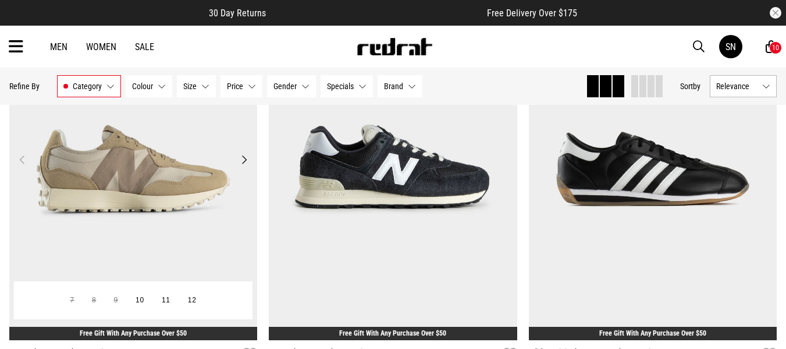
scroll to position [10242, 0]
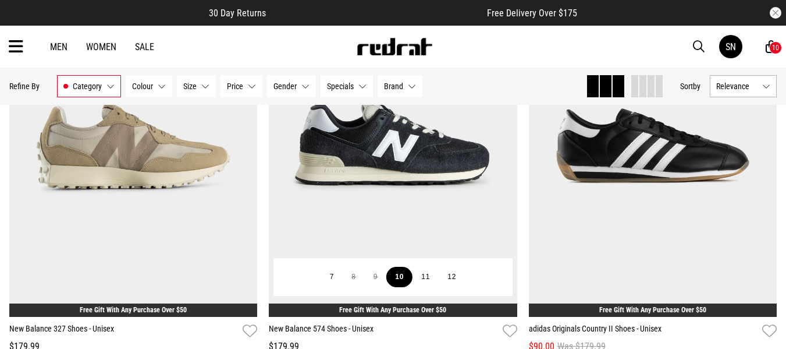
click at [401, 287] on button "10" at bounding box center [399, 277] width 26 height 21
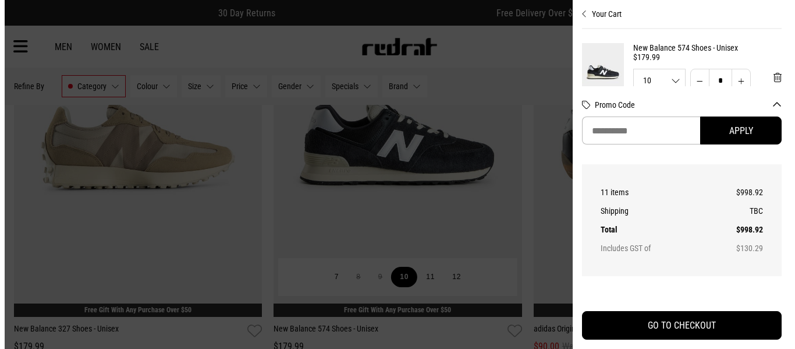
scroll to position [10327, 0]
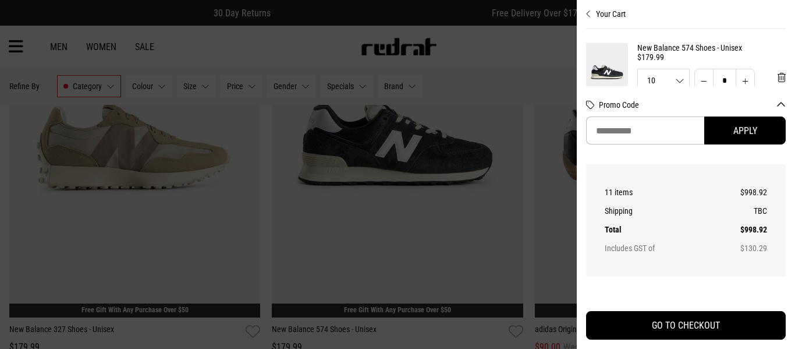
click at [503, 180] on div at bounding box center [397, 174] width 795 height 349
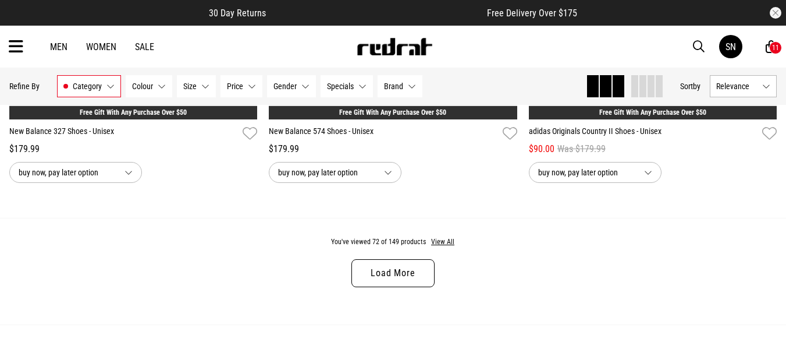
scroll to position [10475, 0]
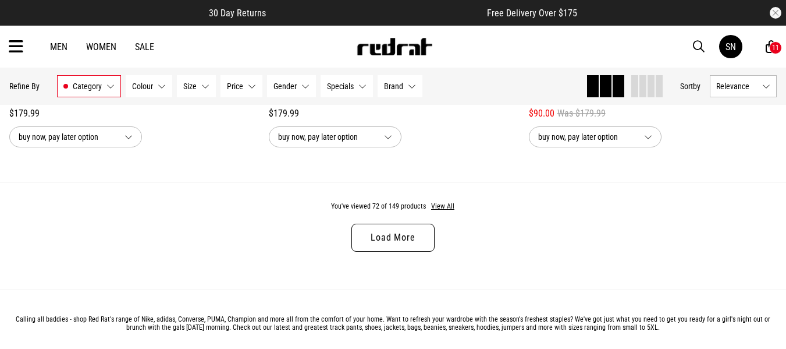
click at [416, 251] on link "Load More" at bounding box center [392, 237] width 83 height 28
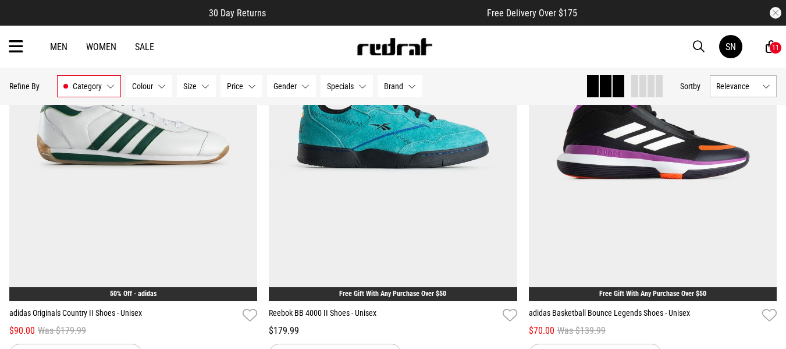
scroll to position [12430, 0]
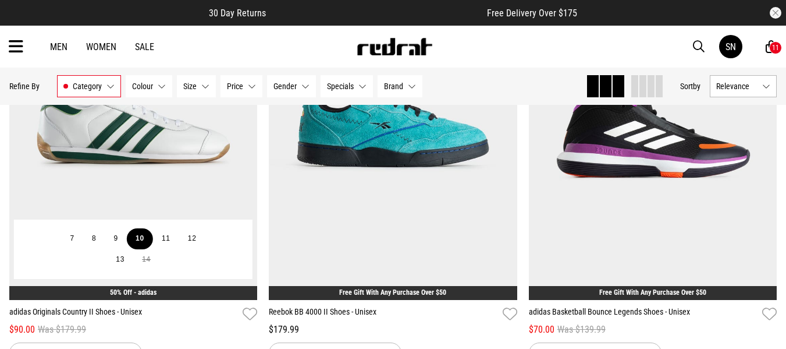
click at [142, 249] on button "10" at bounding box center [140, 238] width 26 height 21
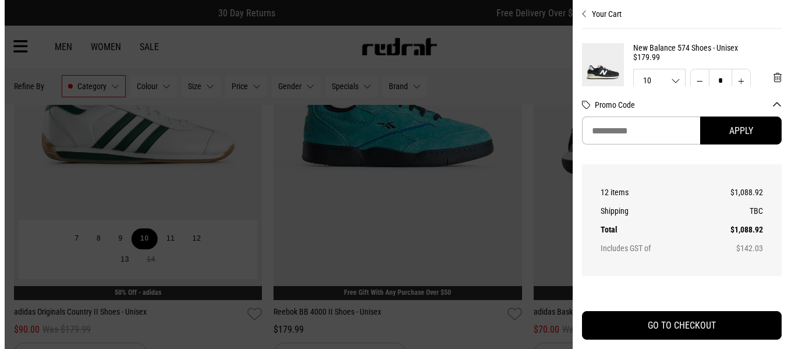
scroll to position [12531, 0]
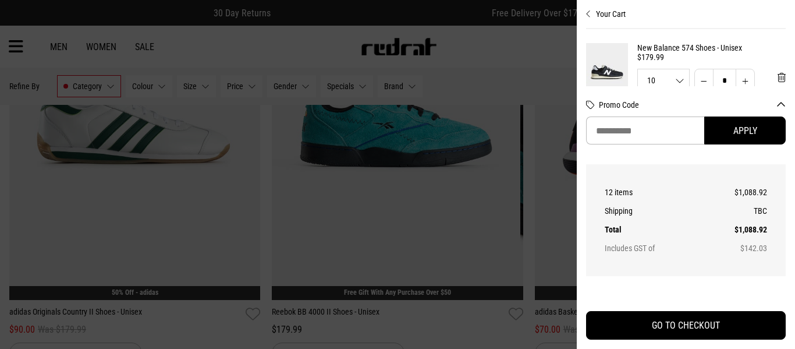
click at [281, 240] on div at bounding box center [397, 174] width 795 height 349
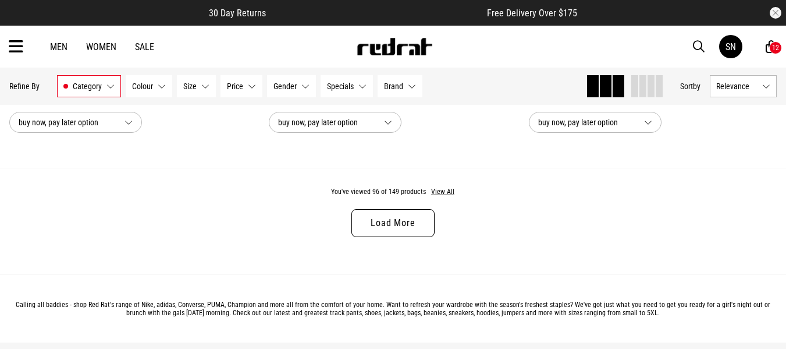
scroll to position [13967, 0]
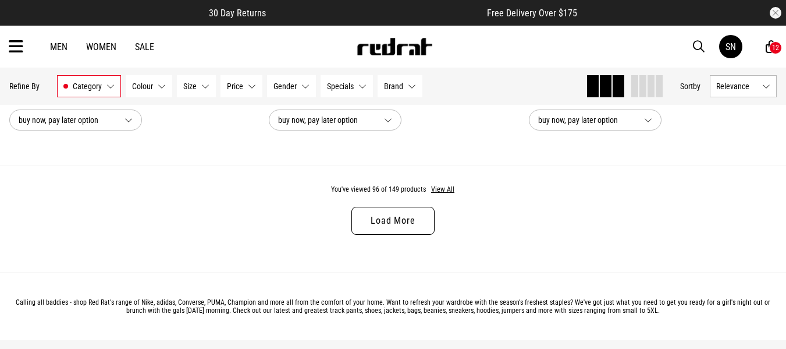
click at [378, 235] on link "Load More" at bounding box center [392, 221] width 83 height 28
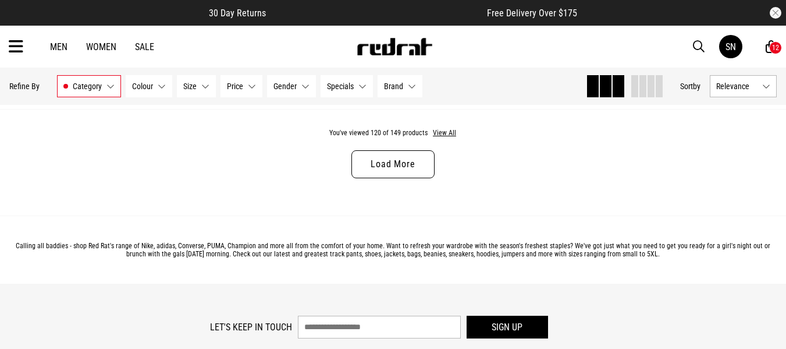
scroll to position [17505, 0]
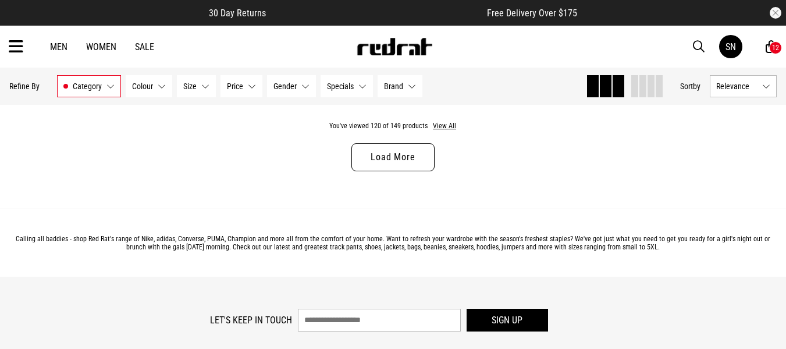
click at [397, 171] on link "Load More" at bounding box center [392, 157] width 83 height 28
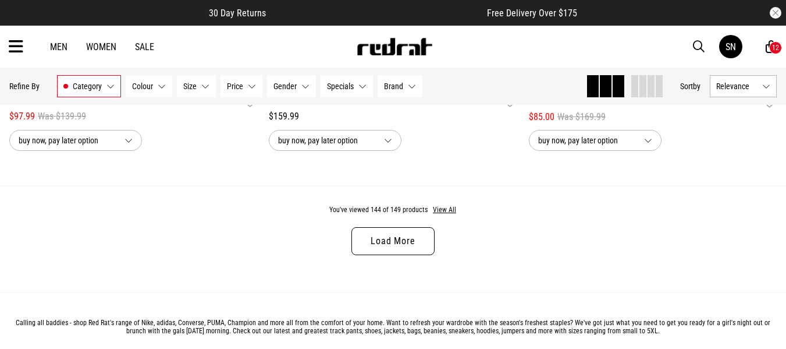
scroll to position [20996, 0]
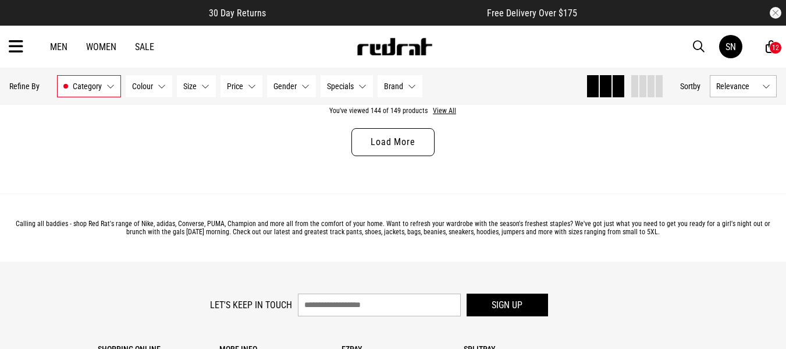
click at [401, 156] on link "Load More" at bounding box center [392, 142] width 83 height 28
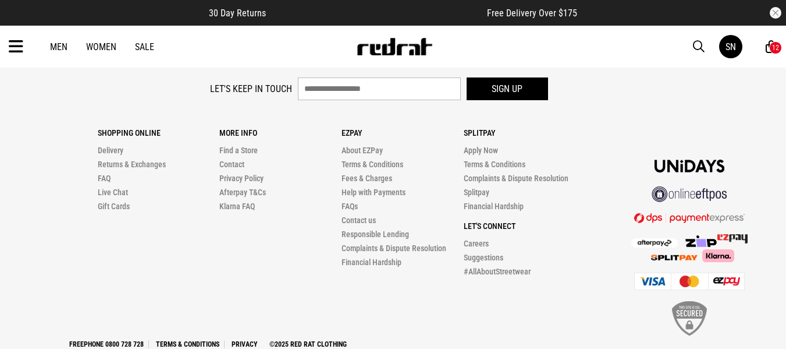
scroll to position [22044, 0]
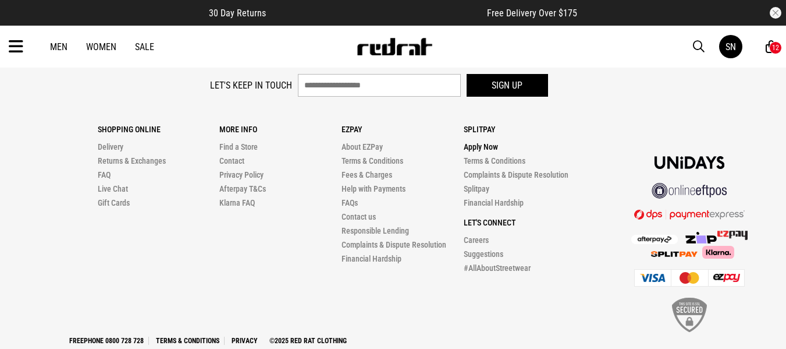
click at [486, 151] on link "Apply Now" at bounding box center [481, 146] width 34 height 9
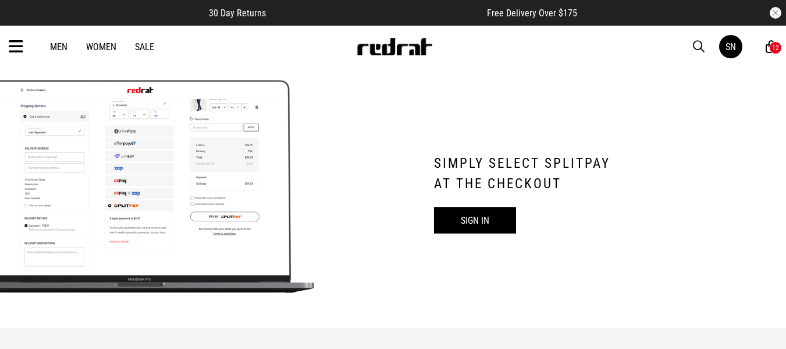
scroll to position [652, 0]
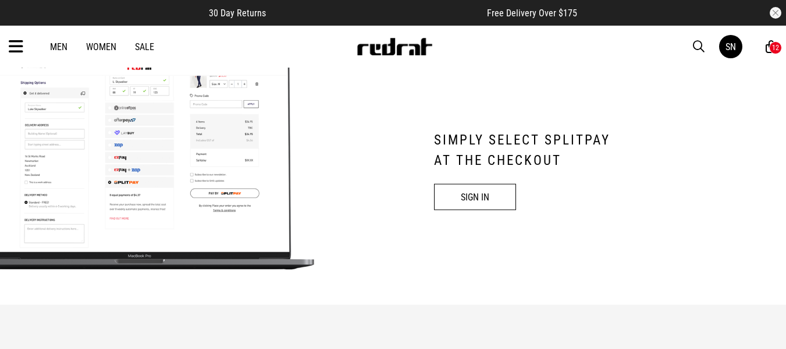
click at [477, 190] on link "SIGN IN" at bounding box center [475, 196] width 82 height 26
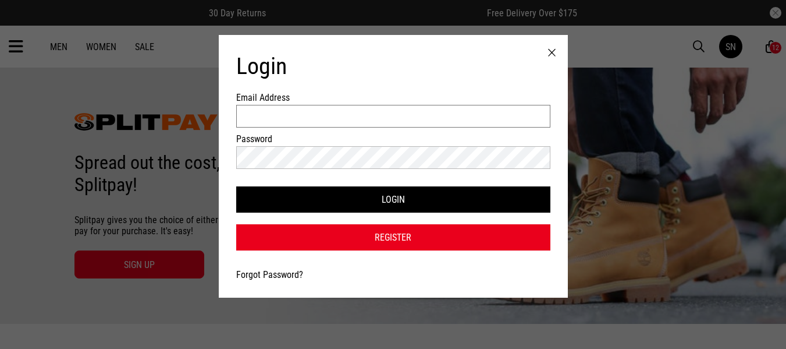
click at [480, 112] on input "Email Address" at bounding box center [393, 116] width 314 height 23
type input "**********"
click at [236, 186] on button "Login" at bounding box center [393, 199] width 314 height 26
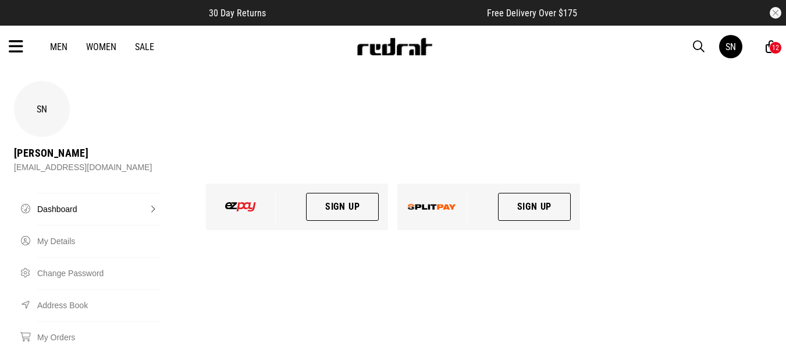
click at [529, 193] on link "Sign Up" at bounding box center [534, 207] width 73 height 28
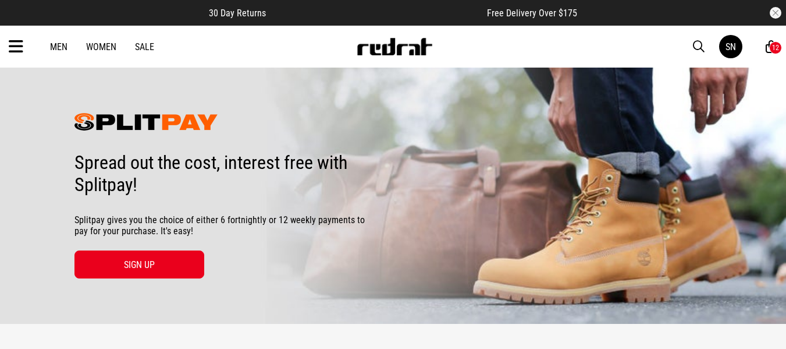
click at [768, 43] on icon at bounding box center [771, 47] width 11 height 15
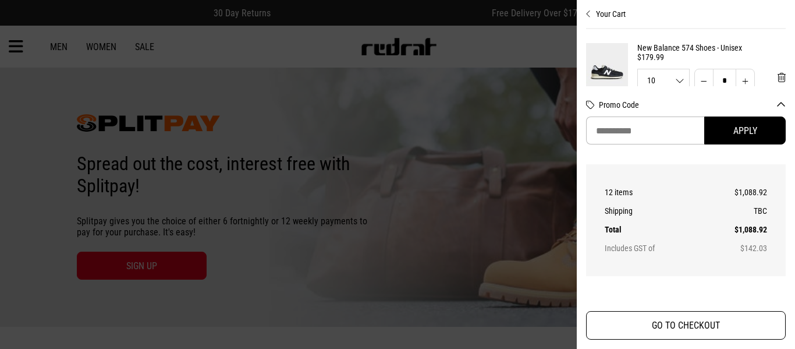
click at [662, 321] on button "GO TO CHECKOUT" at bounding box center [686, 325] width 200 height 29
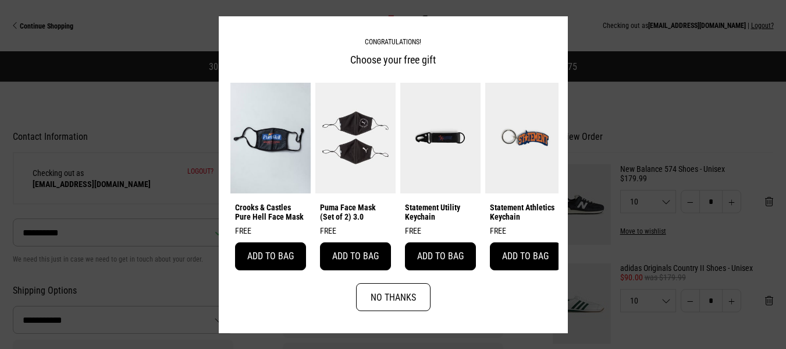
select select "**********"
click at [419, 294] on button "No Thanks" at bounding box center [393, 297] width 74 height 28
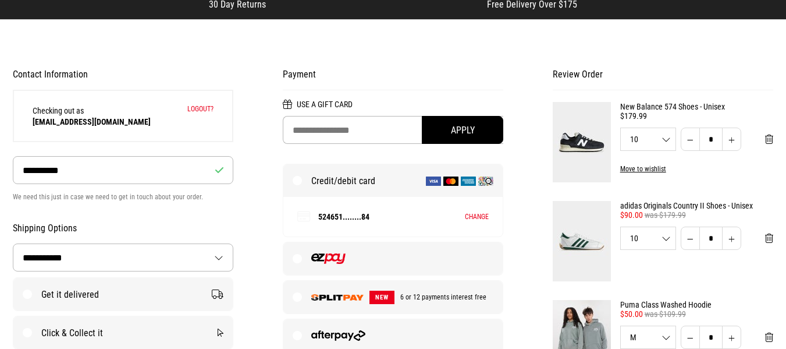
scroll to position [116, 0]
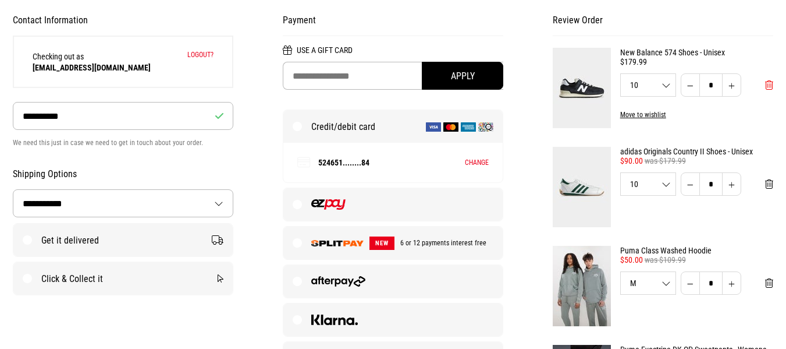
click at [773, 84] on span "Remove from cart" at bounding box center [769, 85] width 8 height 11
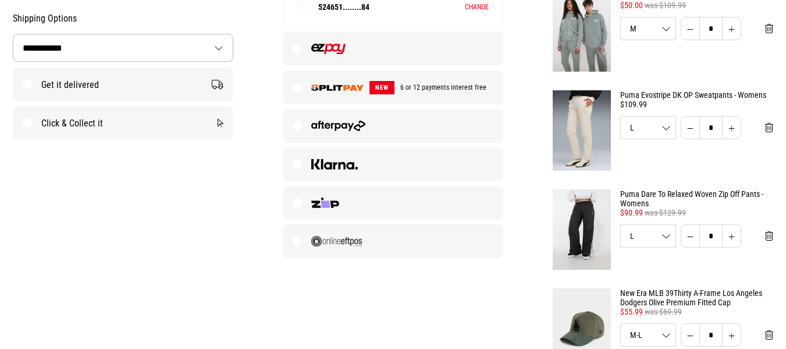
scroll to position [279, 0]
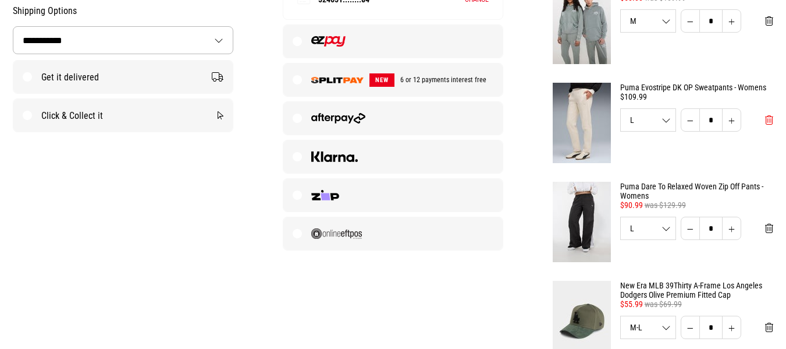
click at [772, 126] on span "Remove from cart" at bounding box center [769, 120] width 8 height 11
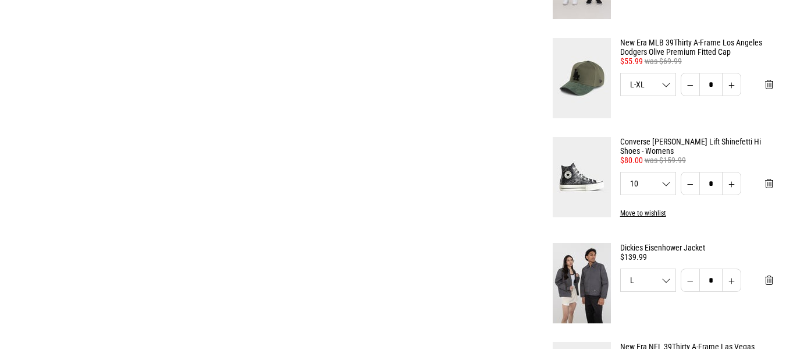
scroll to position [628, 0]
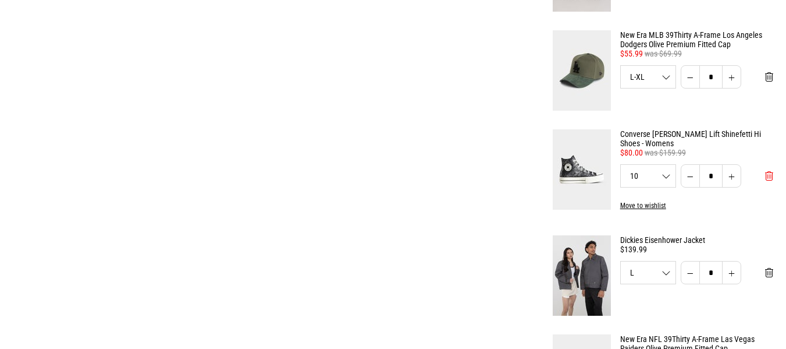
click at [769, 179] on span "Remove from cart" at bounding box center [769, 176] width 8 height 11
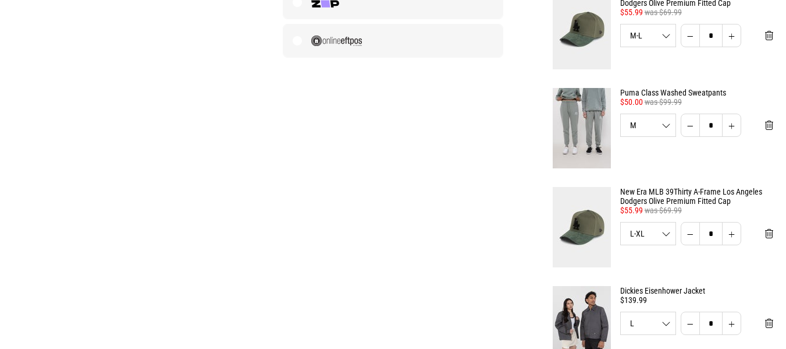
scroll to position [442, 0]
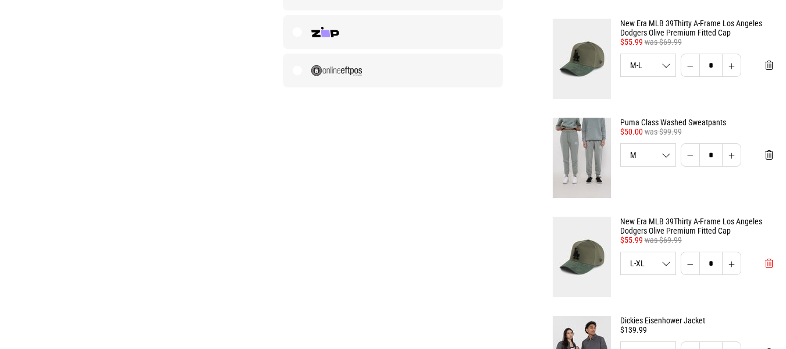
click at [770, 265] on span "Remove from cart" at bounding box center [769, 263] width 8 height 11
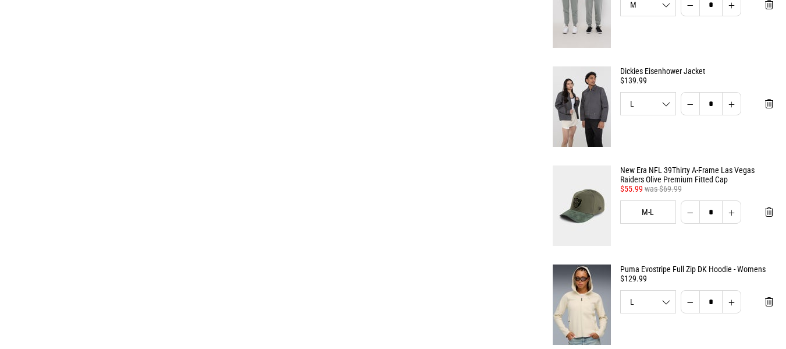
scroll to position [605, 0]
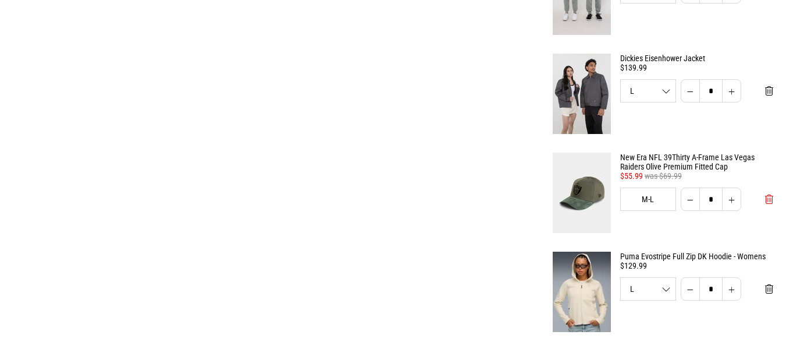
click at [770, 200] on span "Remove from cart" at bounding box center [769, 199] width 8 height 11
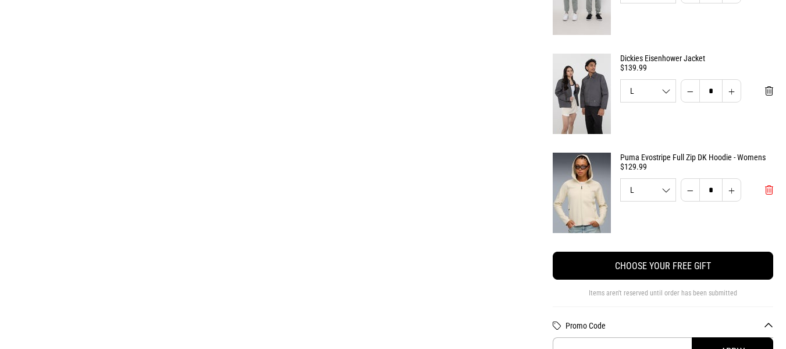
click at [770, 200] on button "Remove from cart" at bounding box center [769, 189] width 27 height 23
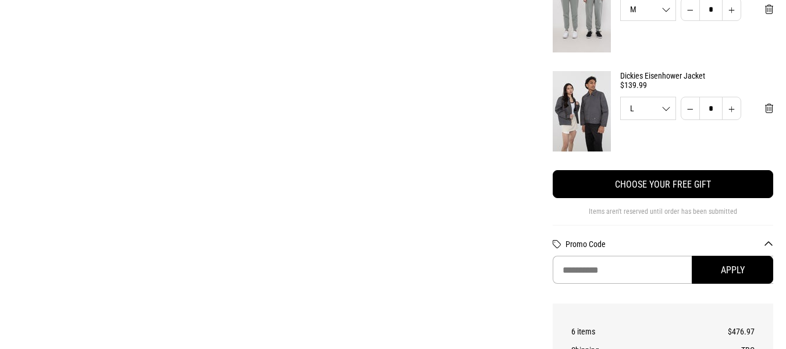
scroll to position [535, 0]
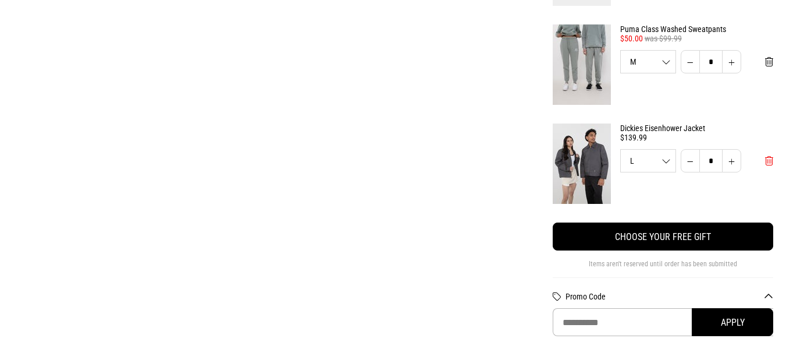
click at [769, 159] on span "Remove from cart" at bounding box center [769, 160] width 8 height 11
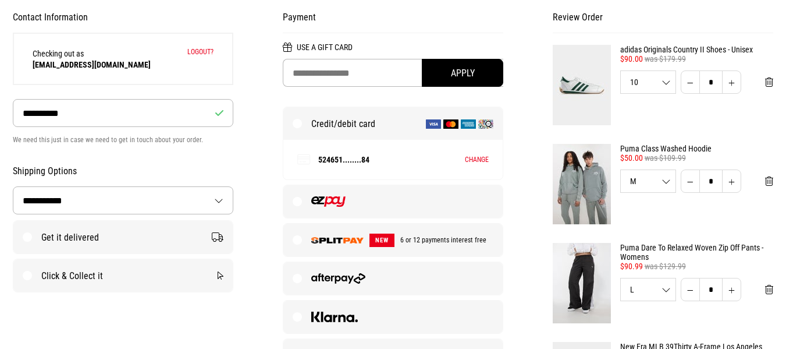
scroll to position [116, 0]
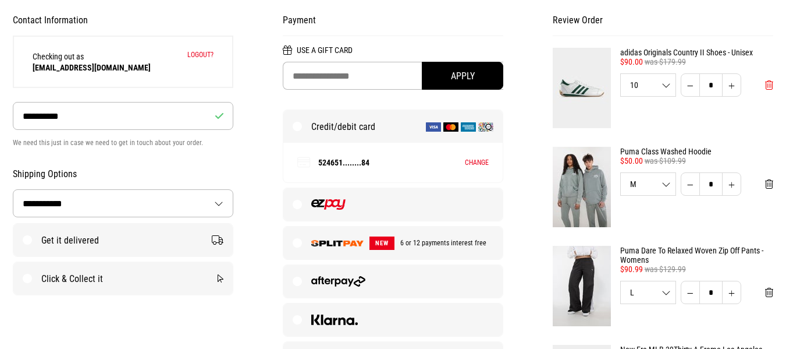
click at [772, 86] on span "Remove from cart" at bounding box center [769, 85] width 8 height 11
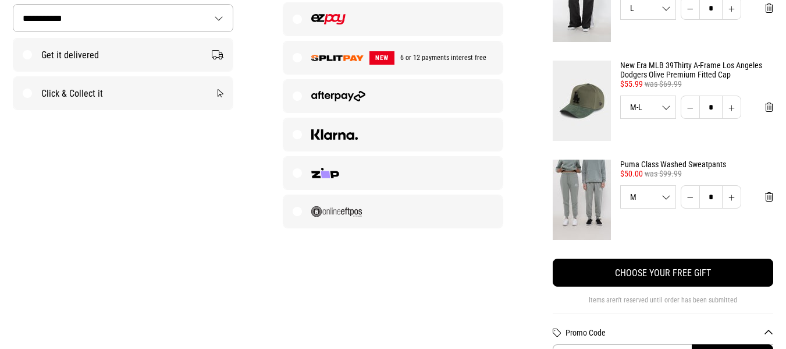
scroll to position [303, 0]
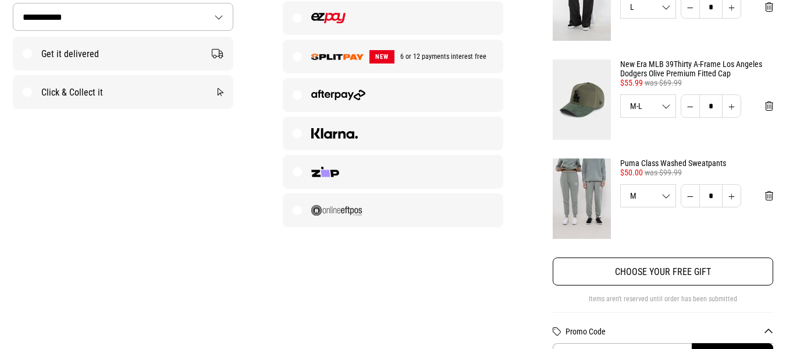
click at [689, 263] on button "Choose your free gift" at bounding box center [663, 271] width 221 height 28
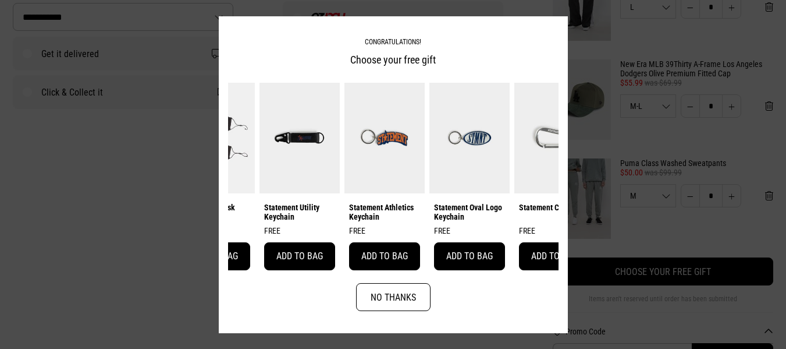
scroll to position [0, 177]
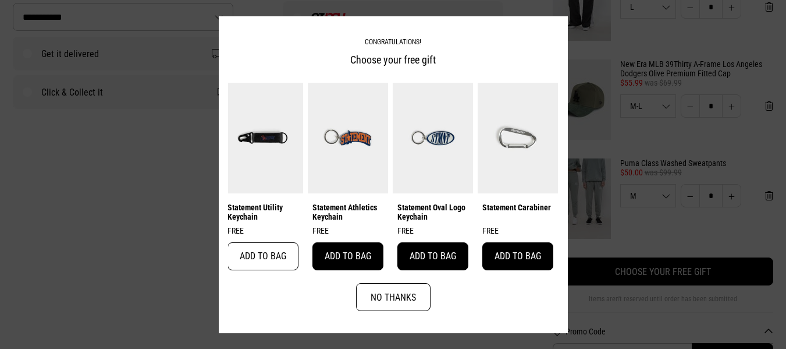
click at [255, 248] on button "Add to bag" at bounding box center [263, 256] width 71 height 28
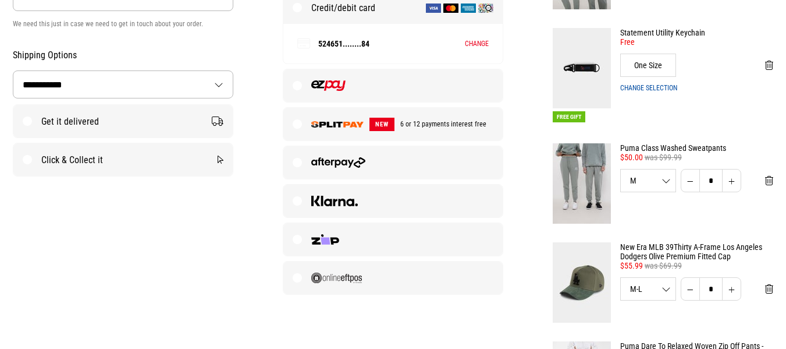
scroll to position [248, 0]
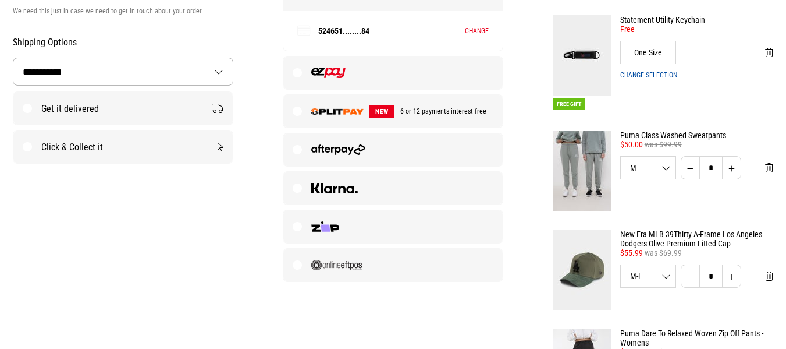
click at [330, 114] on img at bounding box center [337, 111] width 52 height 6
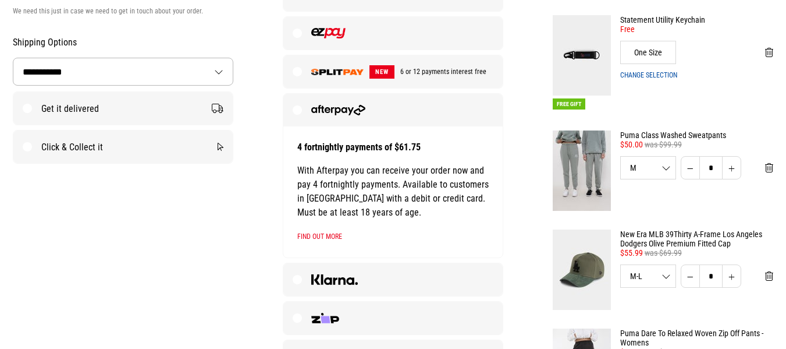
scroll to position [239, 0]
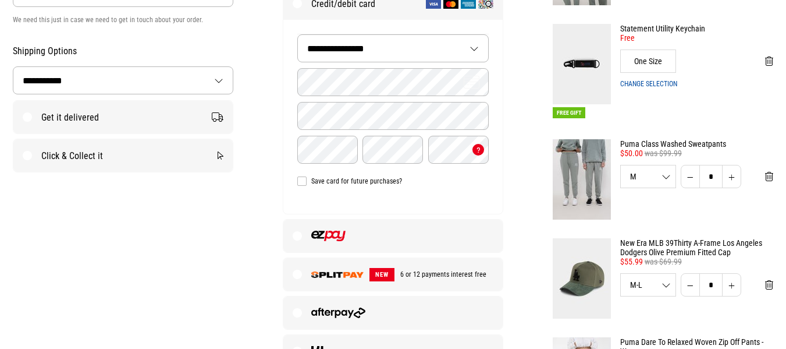
click at [293, 81] on div "**********" at bounding box center [393, 117] width 220 height 194
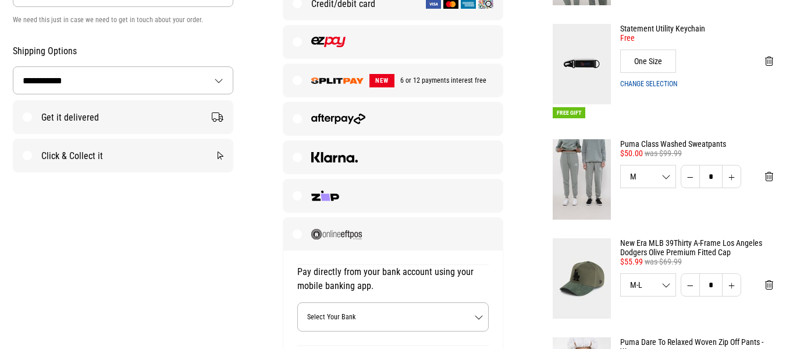
click at [299, 78] on label "NEW 6 or 12 payments interest free" at bounding box center [393, 80] width 220 height 33
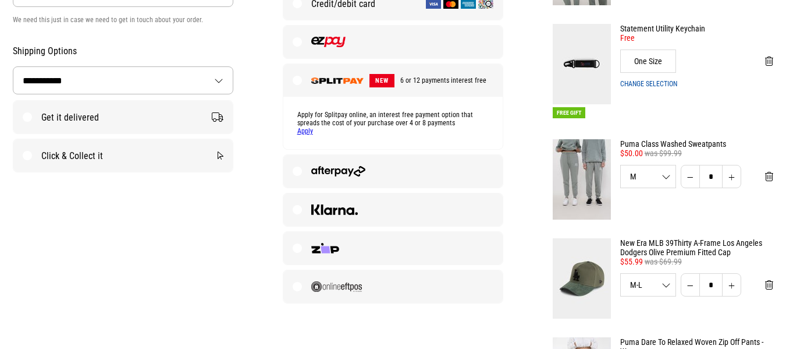
click at [525, 123] on div "Payment Use a Gift Card Apply Credit/debit card NEW 6 or 12 payments interest f…" at bounding box center [393, 92] width 270 height 421
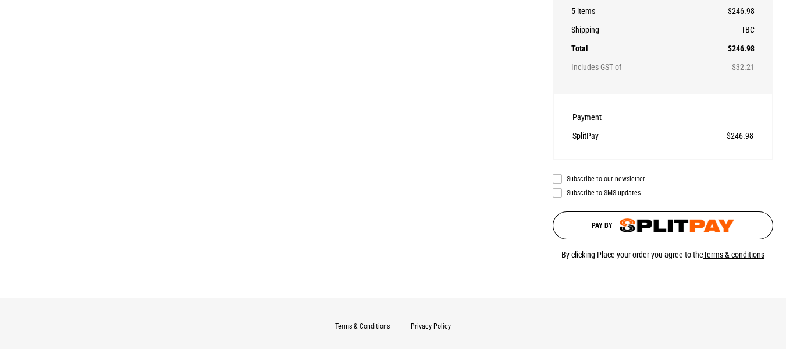
scroll to position [844, 0]
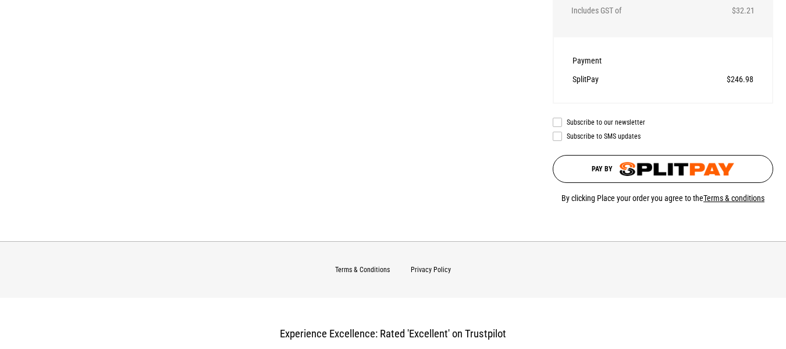
click at [556, 139] on label "Subscribe to SMS updates" at bounding box center [663, 136] width 221 height 9
click at [557, 122] on label "Subscribe to our newsletter" at bounding box center [663, 122] width 221 height 9
click at [623, 164] on button "Pay by" at bounding box center [663, 169] width 221 height 28
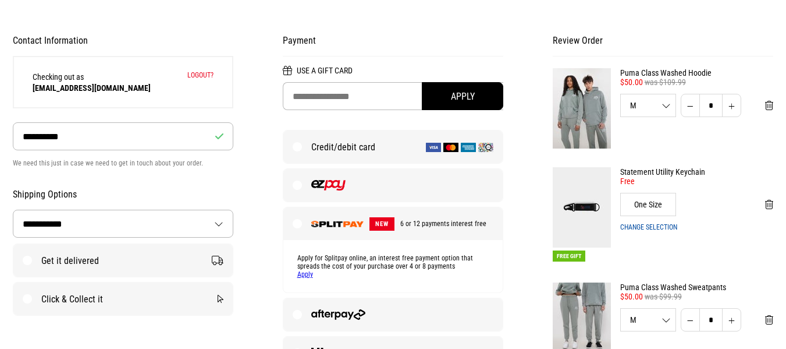
scroll to position [94, 0]
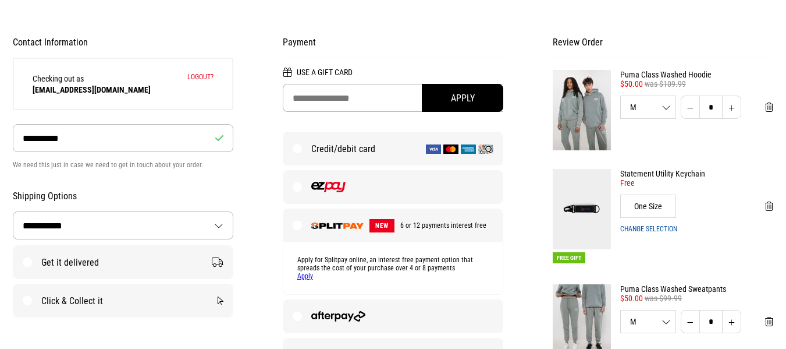
click at [409, 222] on span "6 or 12 payments interest free" at bounding box center [441, 225] width 92 height 8
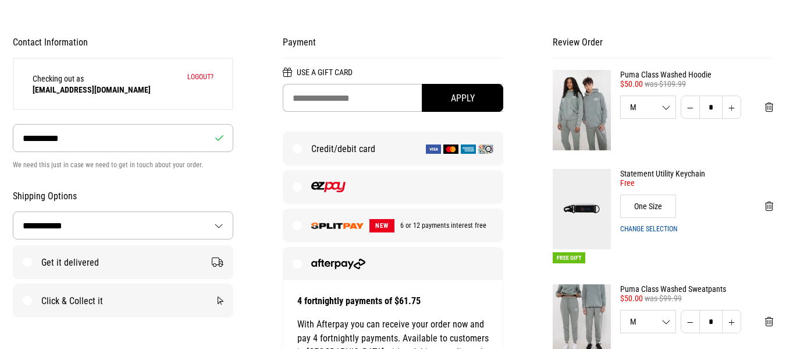
click at [300, 221] on label "NEW 6 or 12 payments interest free" at bounding box center [393, 225] width 220 height 33
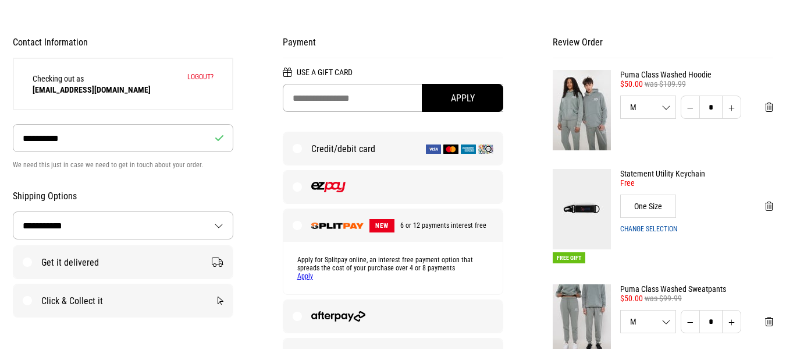
click at [520, 170] on div "Payment Use a Gift Card Apply Credit/debit card NEW 6 or 12 payments interest f…" at bounding box center [393, 237] width 270 height 421
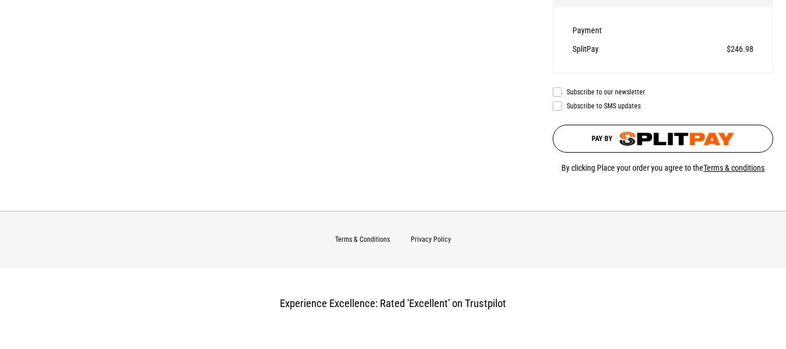
scroll to position [886, 0]
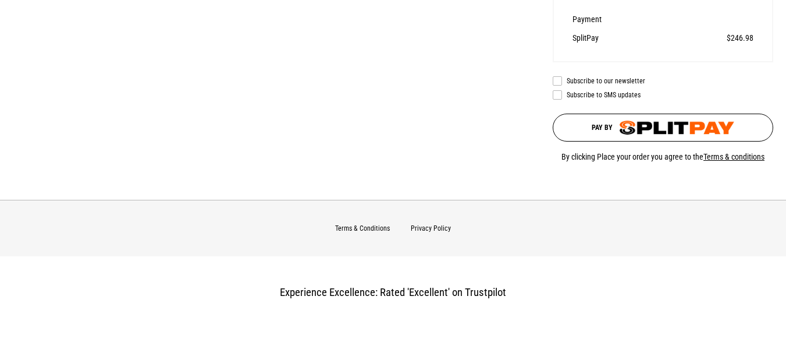
click at [644, 134] on img "submit" at bounding box center [677, 127] width 115 height 14
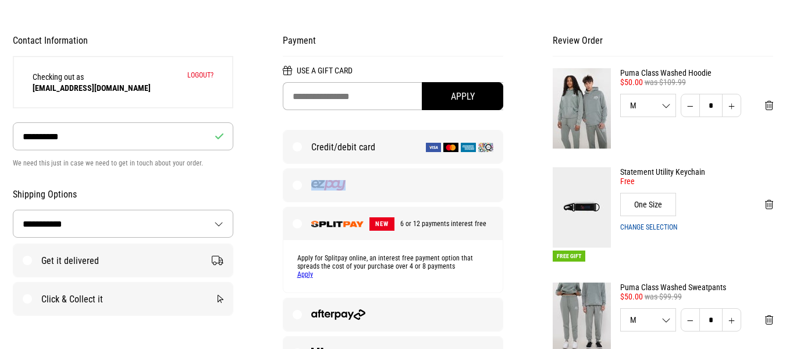
scroll to position [94, 0]
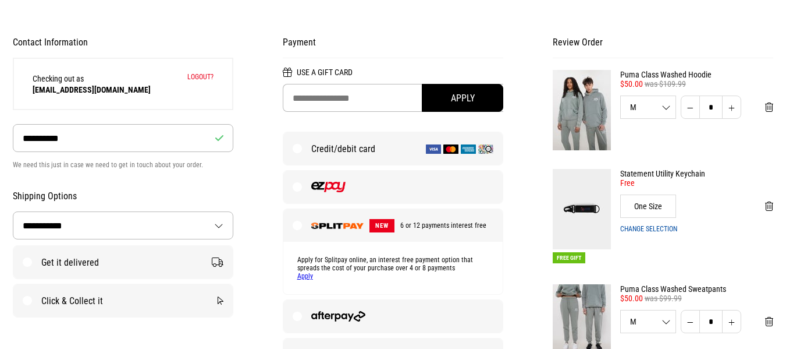
click at [338, 220] on label "NEW 6 or 12 payments interest free" at bounding box center [393, 225] width 220 height 33
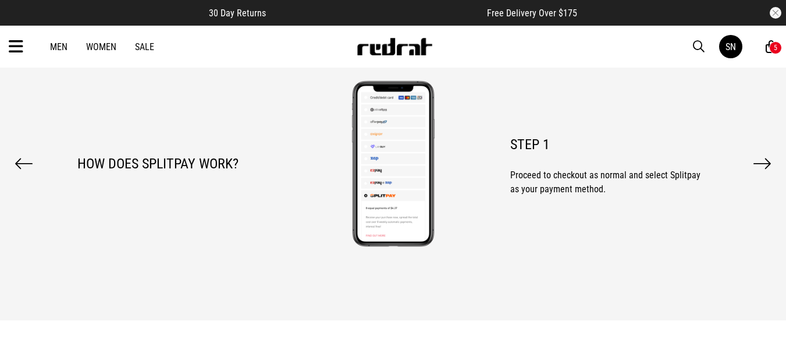
scroll to position [1094, 0]
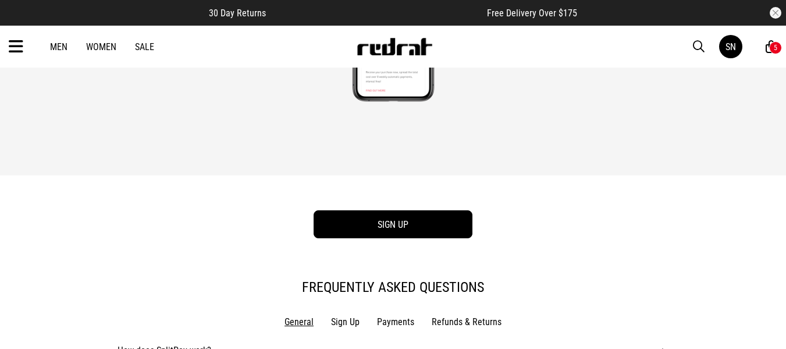
click at [365, 223] on link "SIGN UP" at bounding box center [393, 224] width 159 height 28
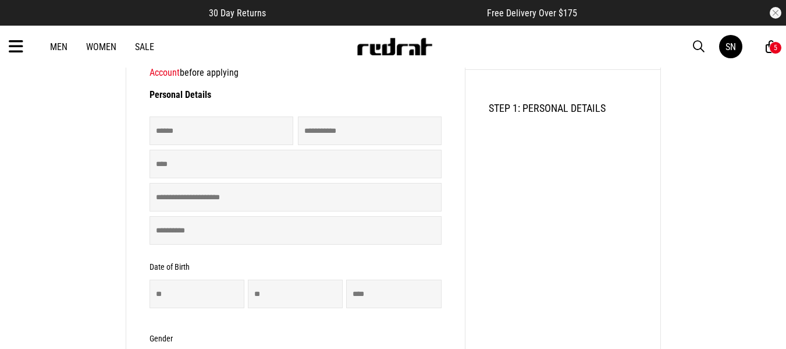
scroll to position [186, 0]
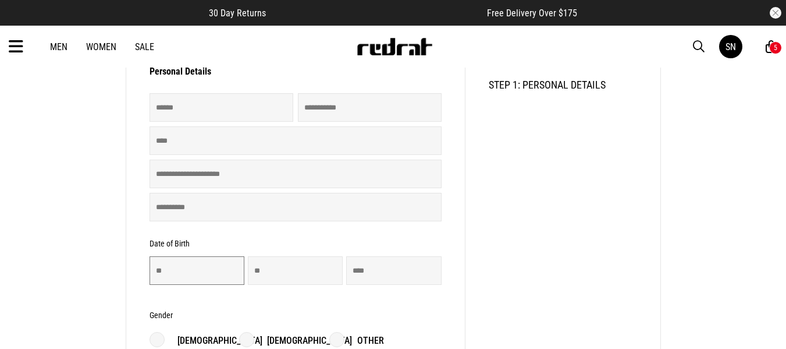
click at [209, 264] on input "number" at bounding box center [197, 270] width 95 height 29
type input "**"
click at [271, 262] on input "number" at bounding box center [295, 270] width 95 height 29
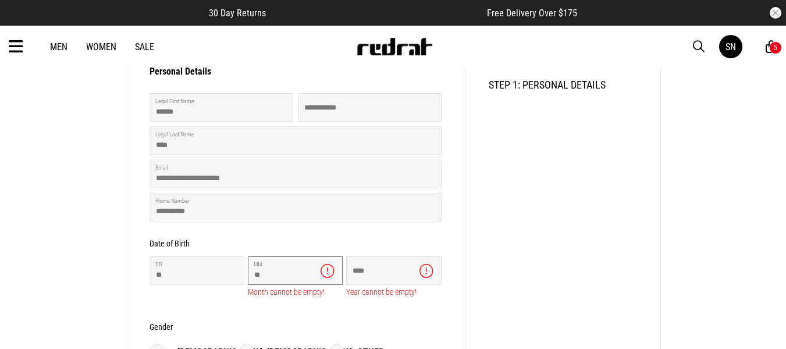
type input "**"
click at [384, 271] on input "number" at bounding box center [393, 270] width 95 height 29
click at [387, 276] on input "****" at bounding box center [393, 270] width 95 height 29
type input "*"
type input "****"
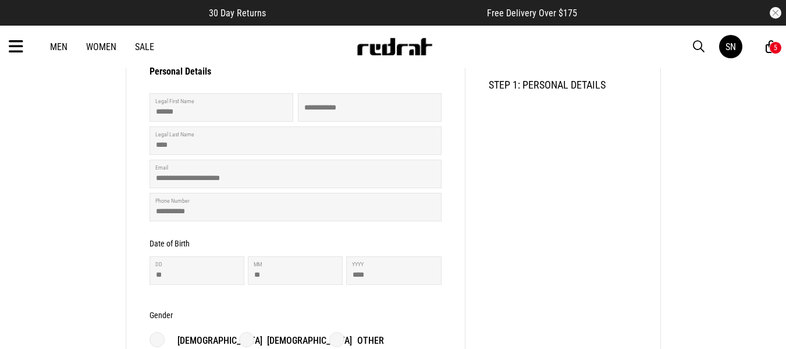
click at [393, 305] on form "**********" at bounding box center [296, 249] width 292 height 460
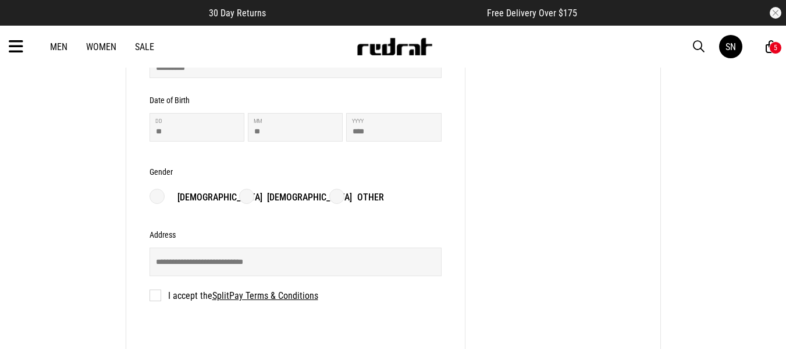
scroll to position [349, 0]
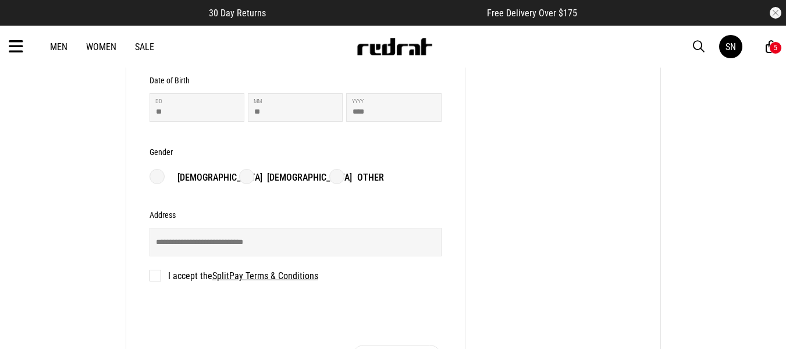
click at [254, 180] on label "[DEMOGRAPHIC_DATA]" at bounding box center [295, 178] width 113 height 14
click at [230, 250] on input "text" at bounding box center [296, 242] width 292 height 29
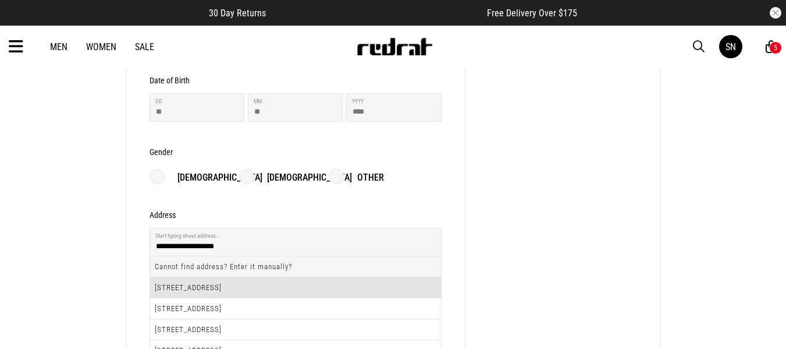
click at [221, 285] on li "[STREET_ADDRESS]" at bounding box center [295, 287] width 291 height 21
type input "**********"
type input "***"
type input "**********"
type input "******"
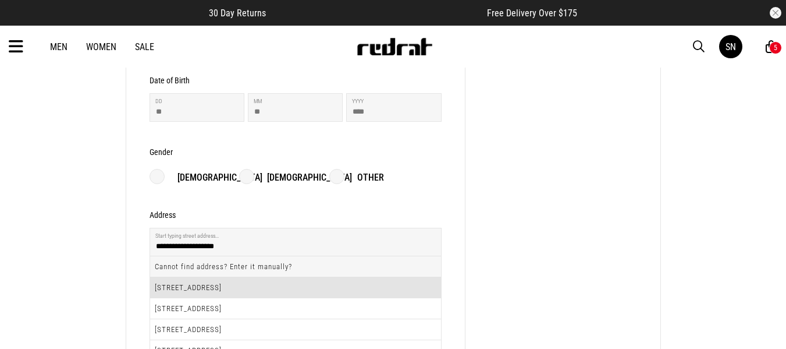
type input "******"
type input "****"
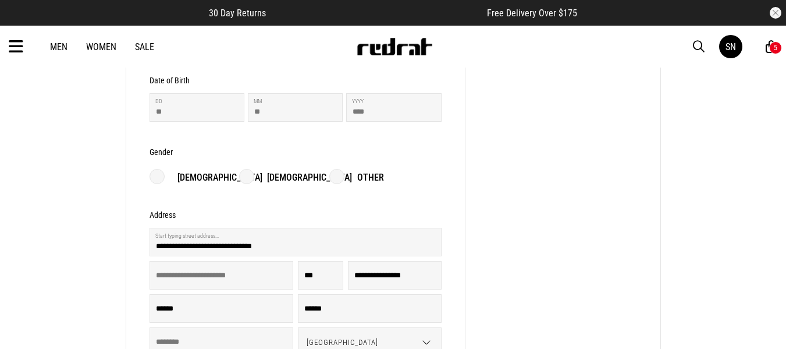
click at [511, 240] on div "1 2 3 STEP 1: PERSONAL DETAILS" at bounding box center [563, 145] width 195 height 624
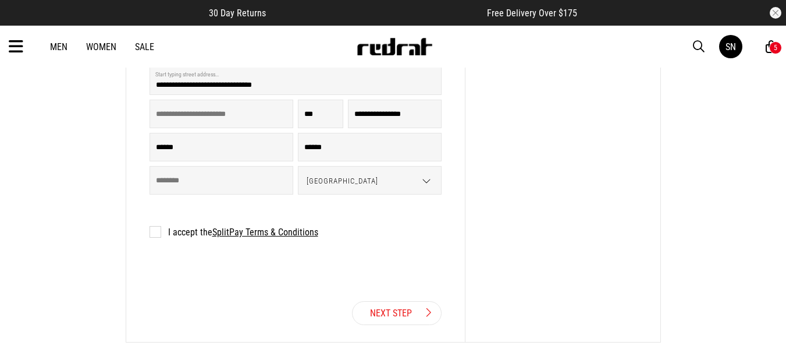
scroll to position [512, 0]
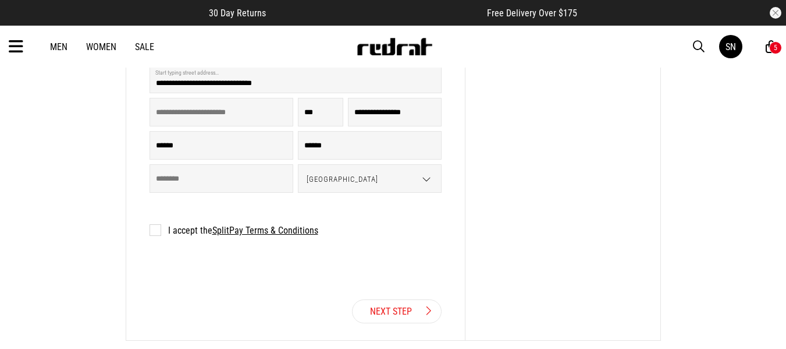
click at [158, 231] on label "I accept the SplitPay Terms & Conditions" at bounding box center [234, 230] width 169 height 11
click at [397, 314] on link "Next Step" at bounding box center [397, 311] width 90 height 24
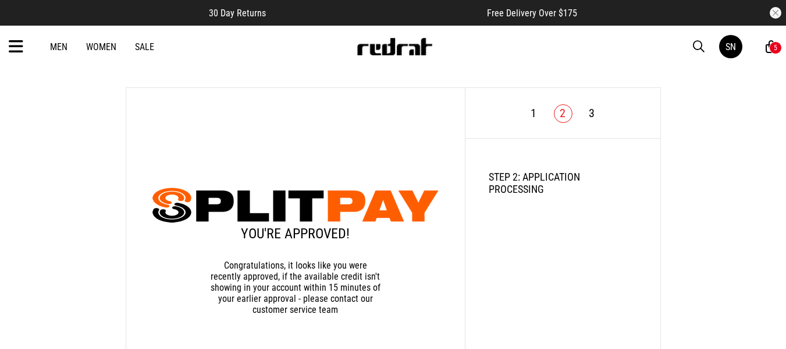
scroll to position [93, 0]
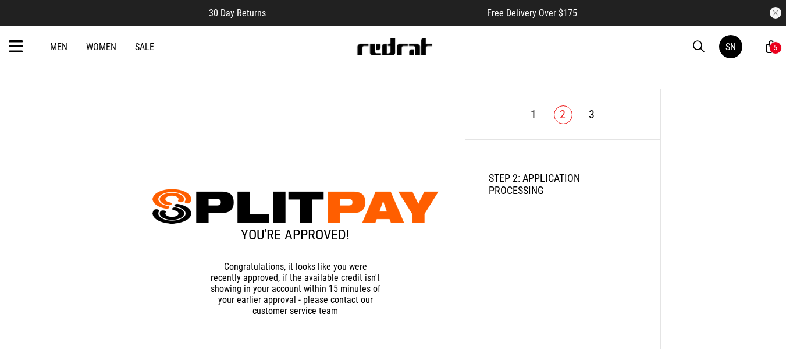
click at [590, 116] on link "3" at bounding box center [592, 114] width 6 height 14
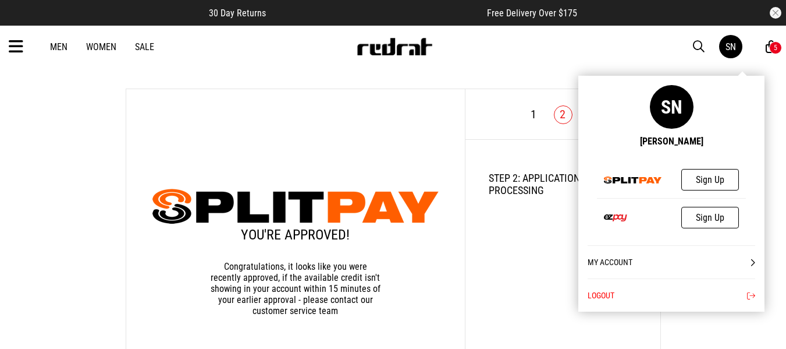
click at [615, 262] on link "My Account" at bounding box center [672, 261] width 168 height 33
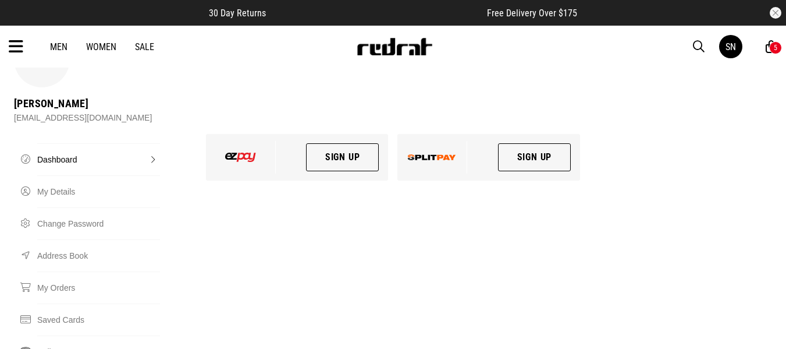
scroll to position [47, 0]
